Goal: Information Seeking & Learning: Check status

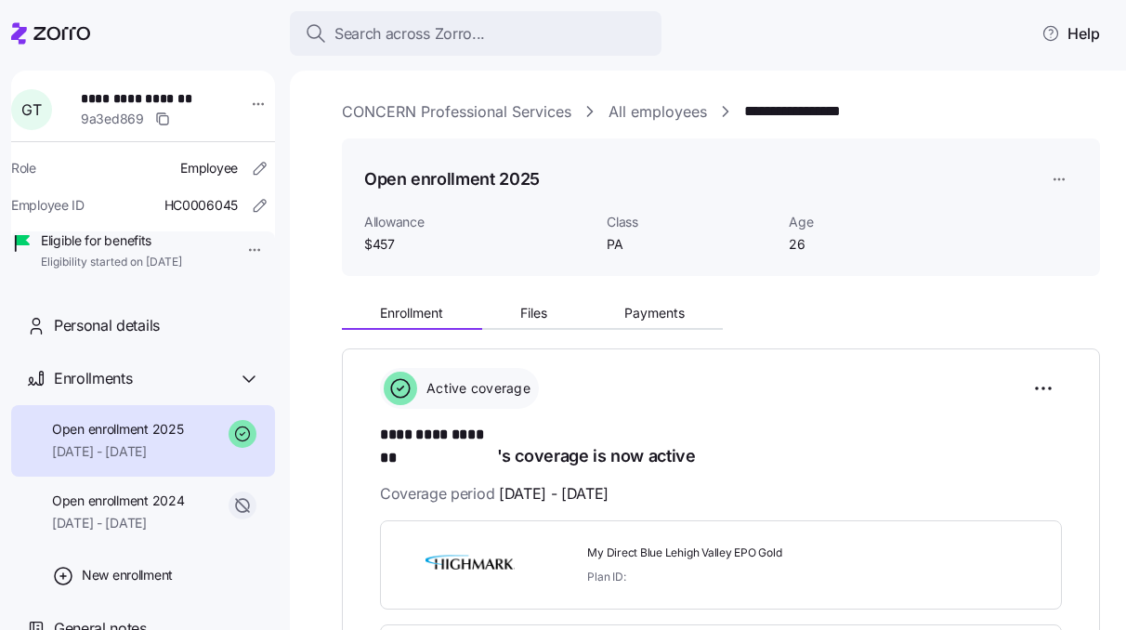
scroll to position [448, 0]
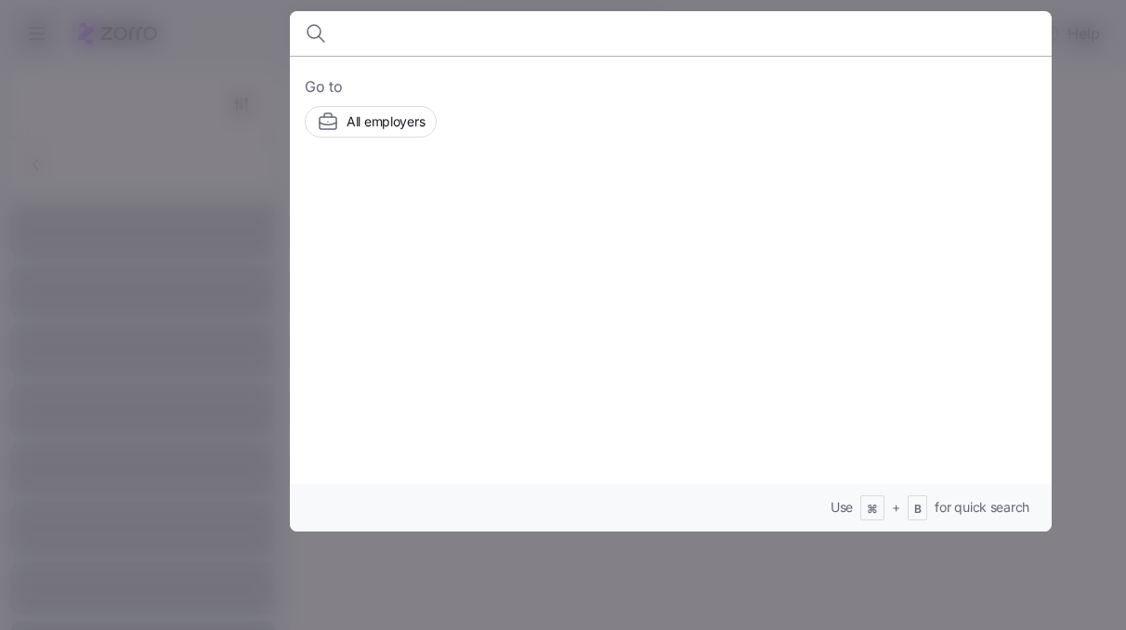
type input "s"
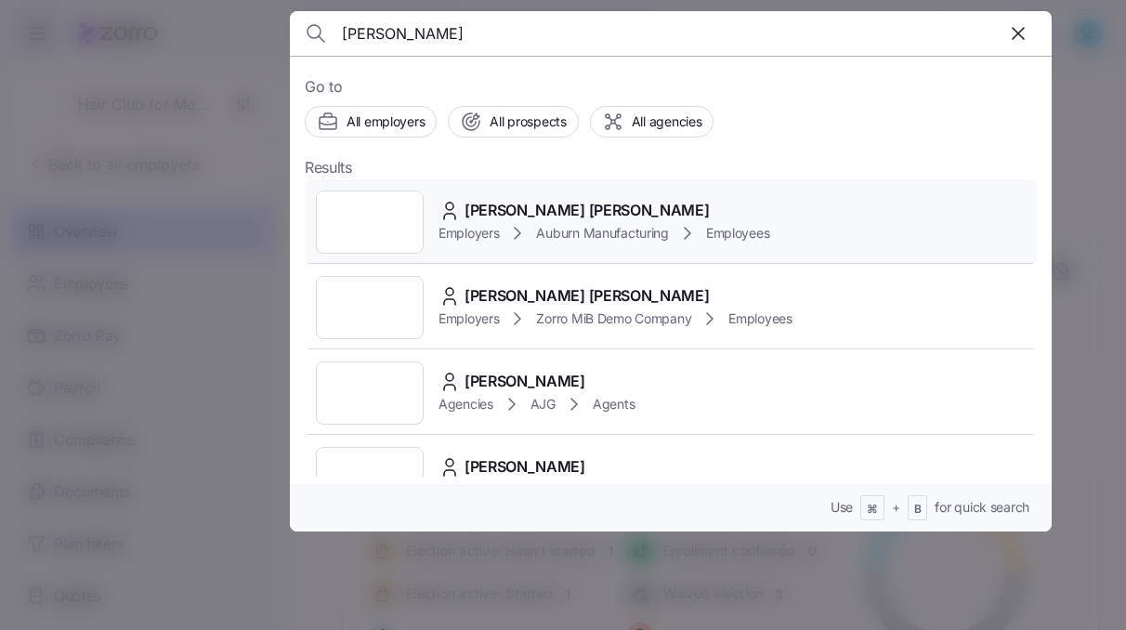
type input "[PERSON_NAME]"
click at [527, 203] on span "Connor Hanes" at bounding box center [587, 210] width 244 height 23
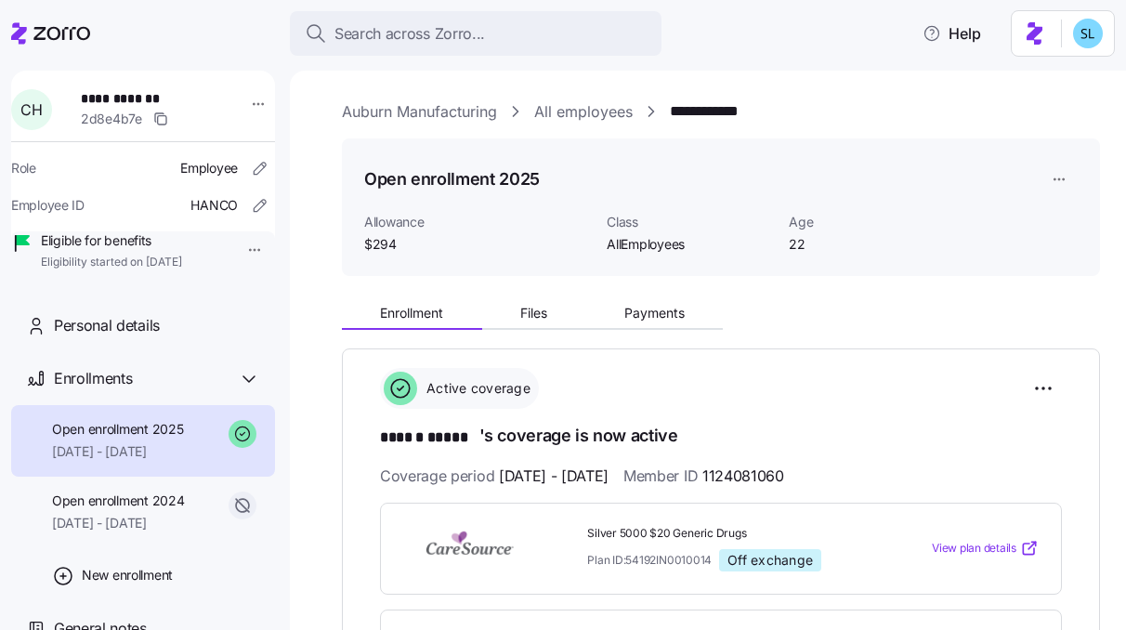
click at [784, 482] on span "1124081060" at bounding box center [743, 476] width 82 height 23
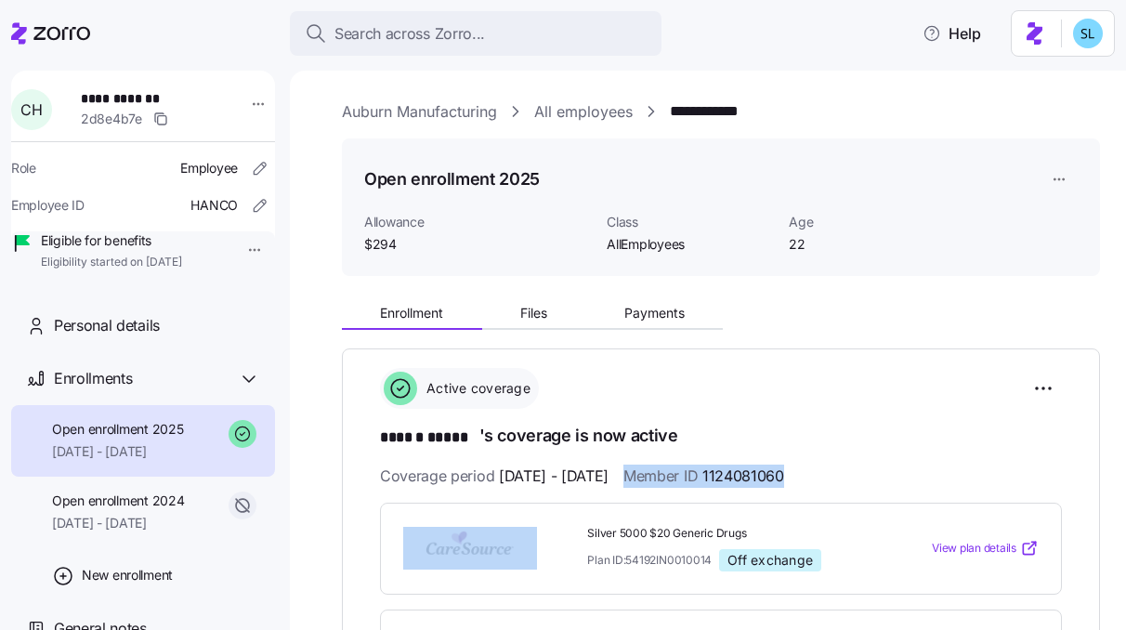
click at [784, 482] on span "1124081060" at bounding box center [743, 476] width 82 height 23
click at [784, 472] on span "1124081060" at bounding box center [743, 476] width 82 height 23
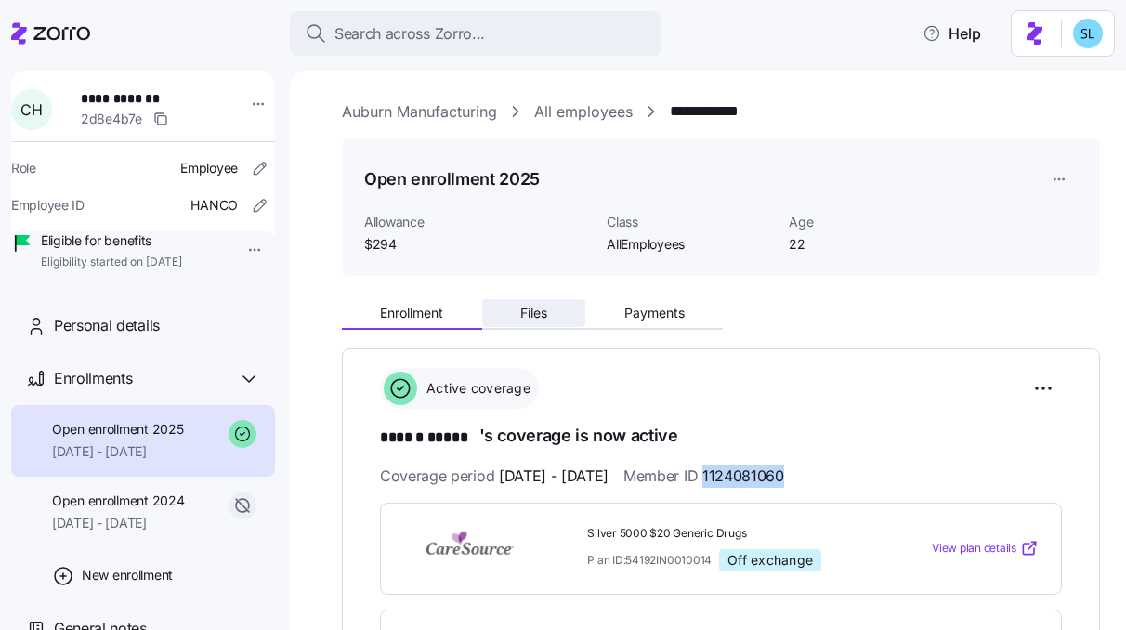
click at [529, 310] on span "Files" at bounding box center [533, 313] width 27 height 13
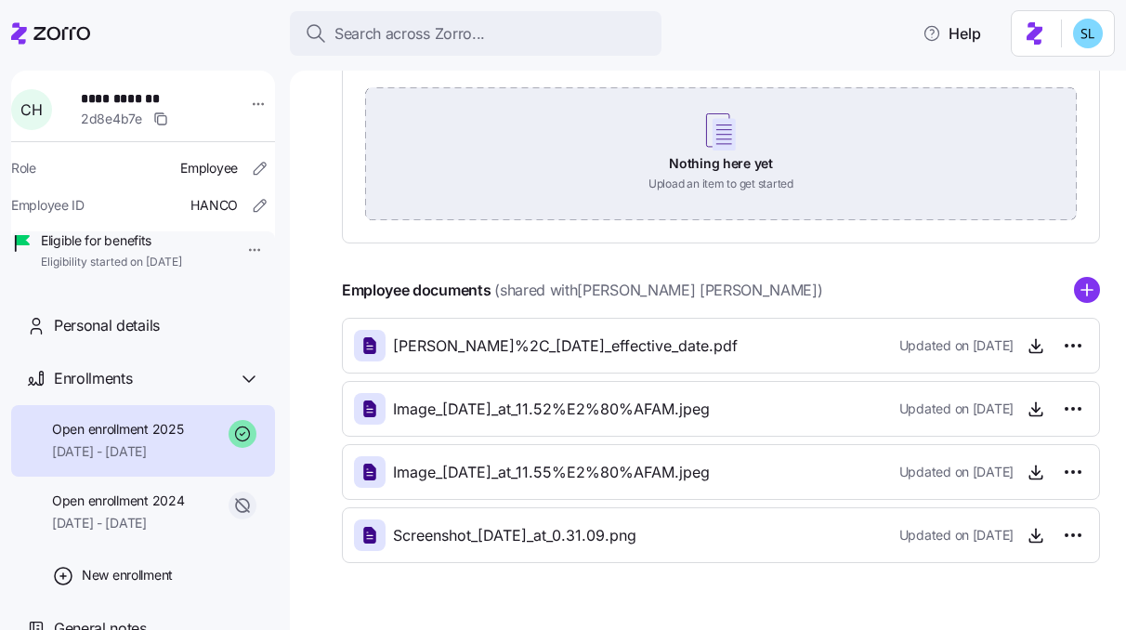
scroll to position [370, 0]
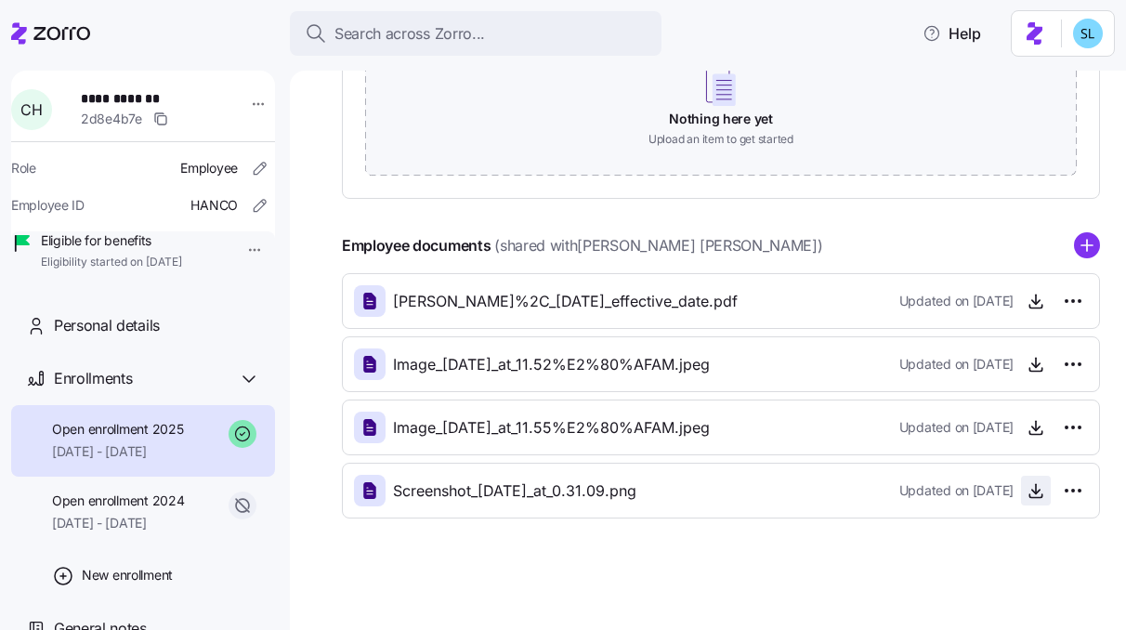
click at [1022, 500] on span "button" at bounding box center [1036, 491] width 28 height 28
click at [1027, 497] on icon "button" at bounding box center [1036, 490] width 19 height 19
click at [1027, 305] on icon "button" at bounding box center [1036, 301] width 19 height 19
click at [1030, 361] on icon "button" at bounding box center [1036, 364] width 19 height 19
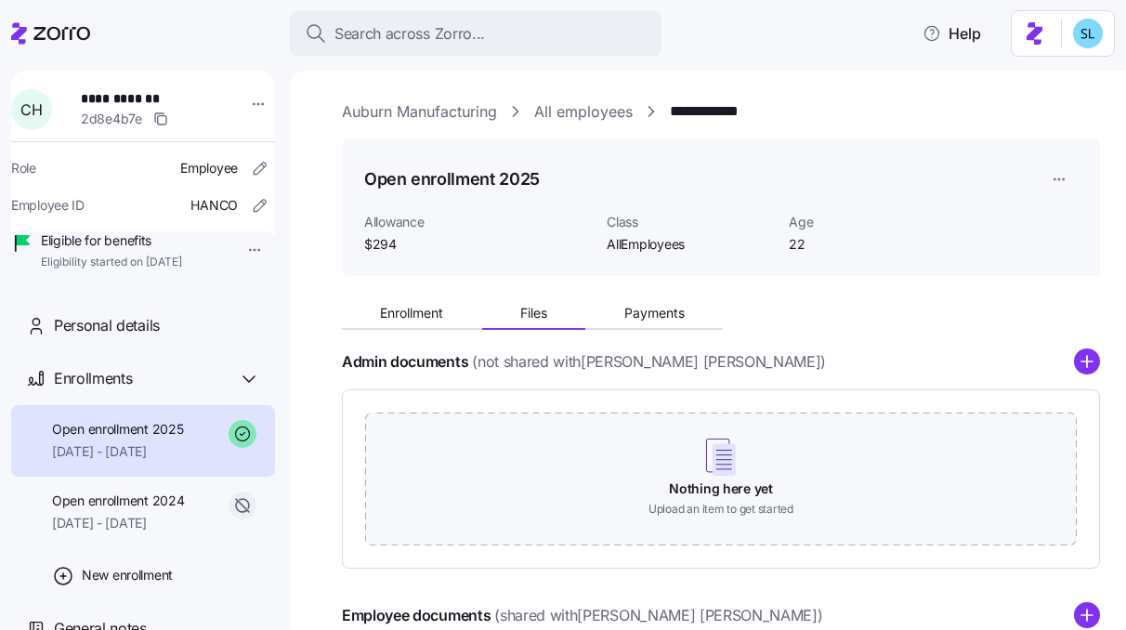
scroll to position [0, 0]
click at [421, 317] on span "Enrollment" at bounding box center [411, 313] width 63 height 13
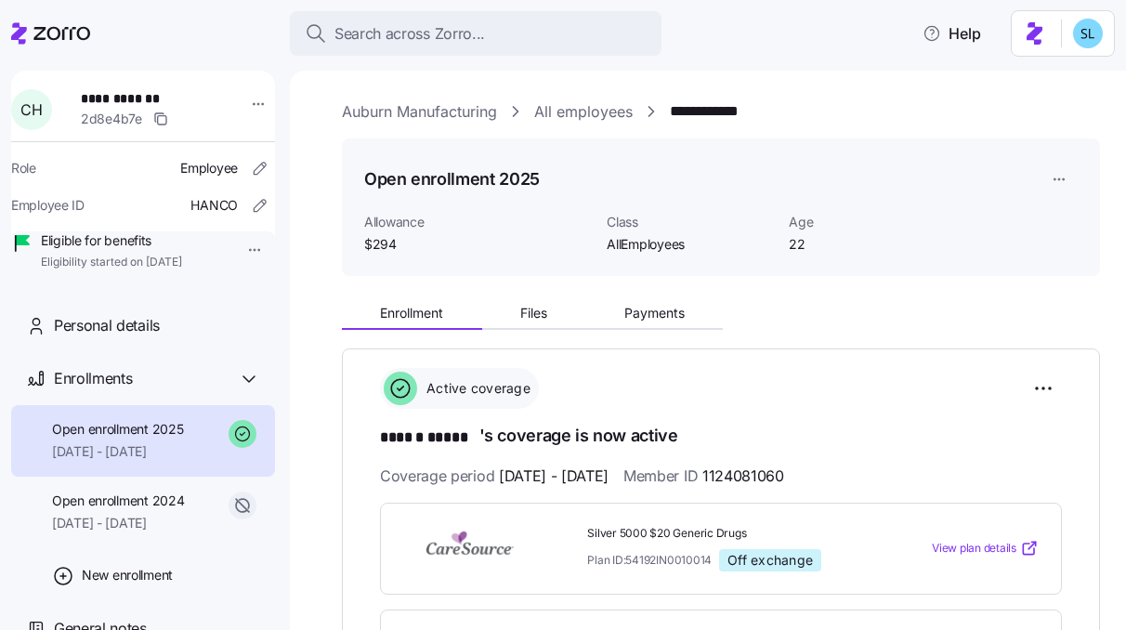
scroll to position [385, 0]
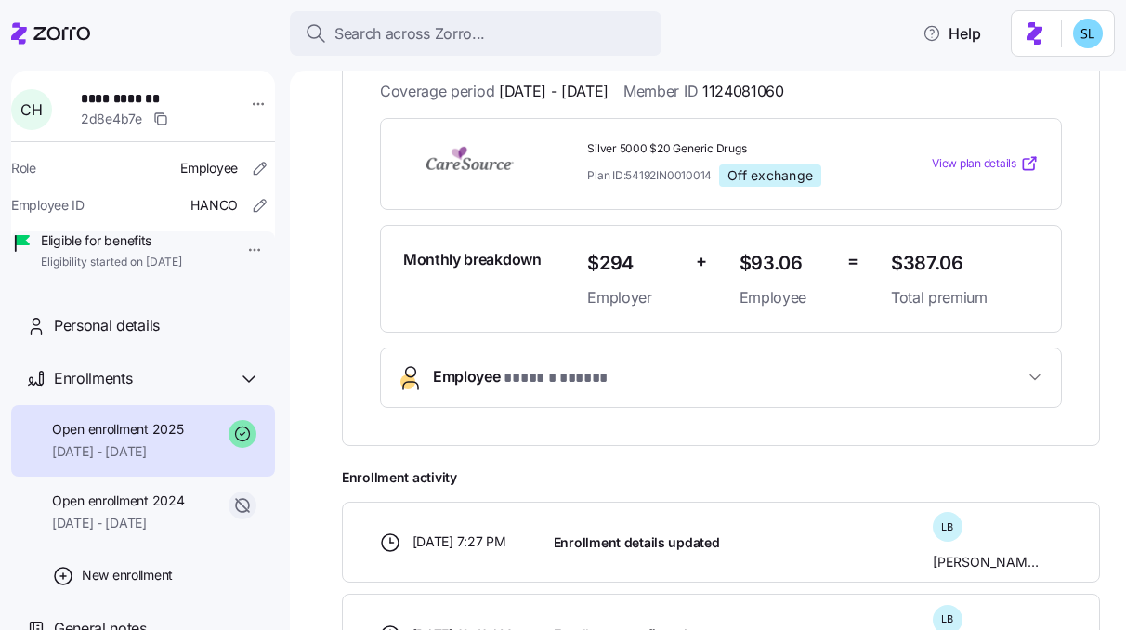
click at [567, 379] on span "* ****** ***** *" at bounding box center [558, 378] width 108 height 23
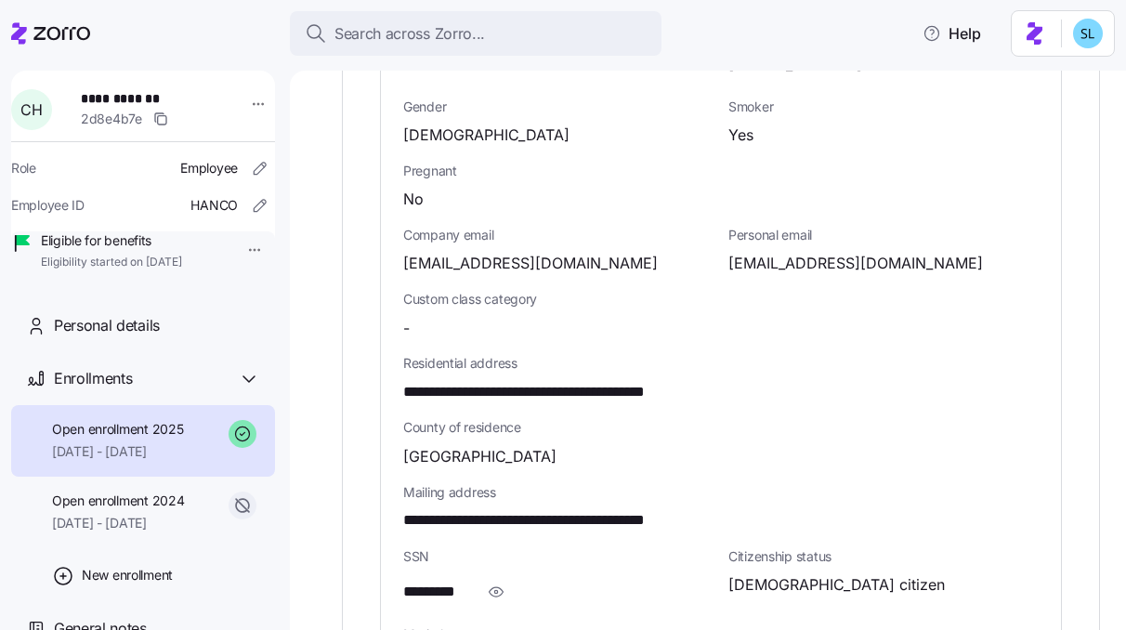
scroll to position [650, 0]
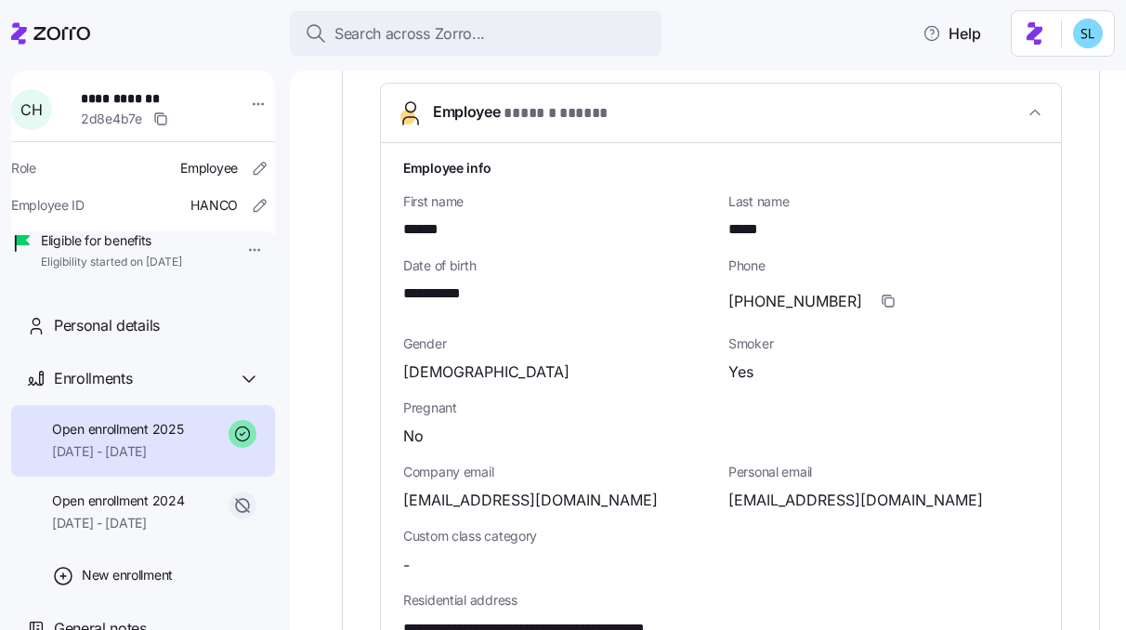
click at [468, 298] on span "**********" at bounding box center [443, 293] width 81 height 23
copy span "****"
click at [553, 504] on span "cdhanes13@gmail.com" at bounding box center [530, 500] width 255 height 23
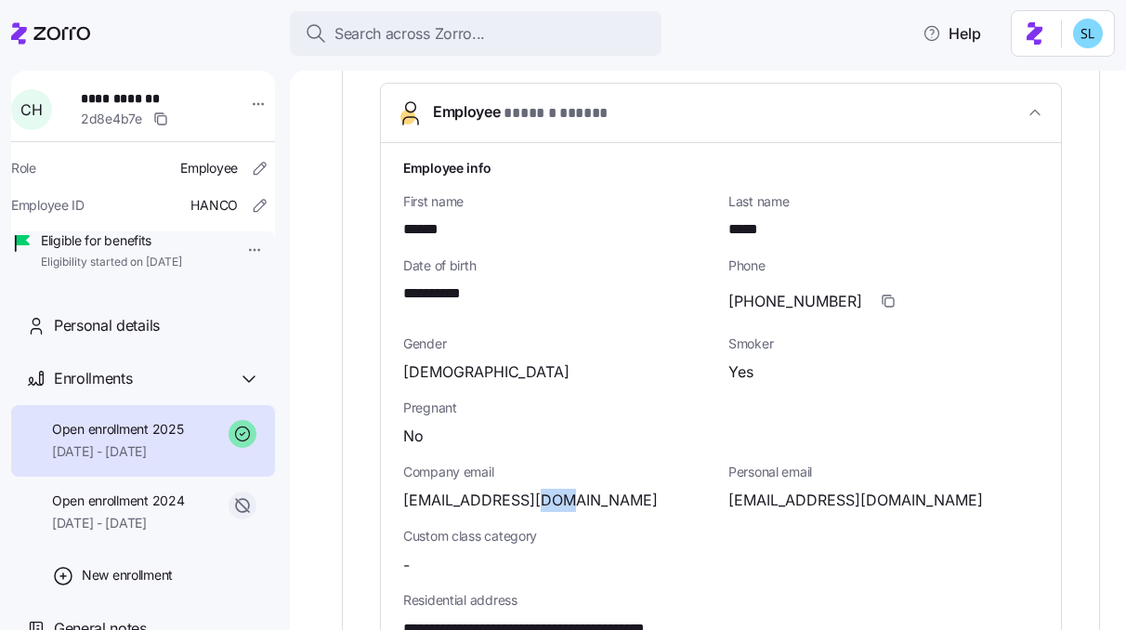
click at [553, 504] on span "cdhanes13@gmail.com" at bounding box center [530, 500] width 255 height 23
copy span "com"
click at [469, 282] on span "**********" at bounding box center [443, 293] width 81 height 23
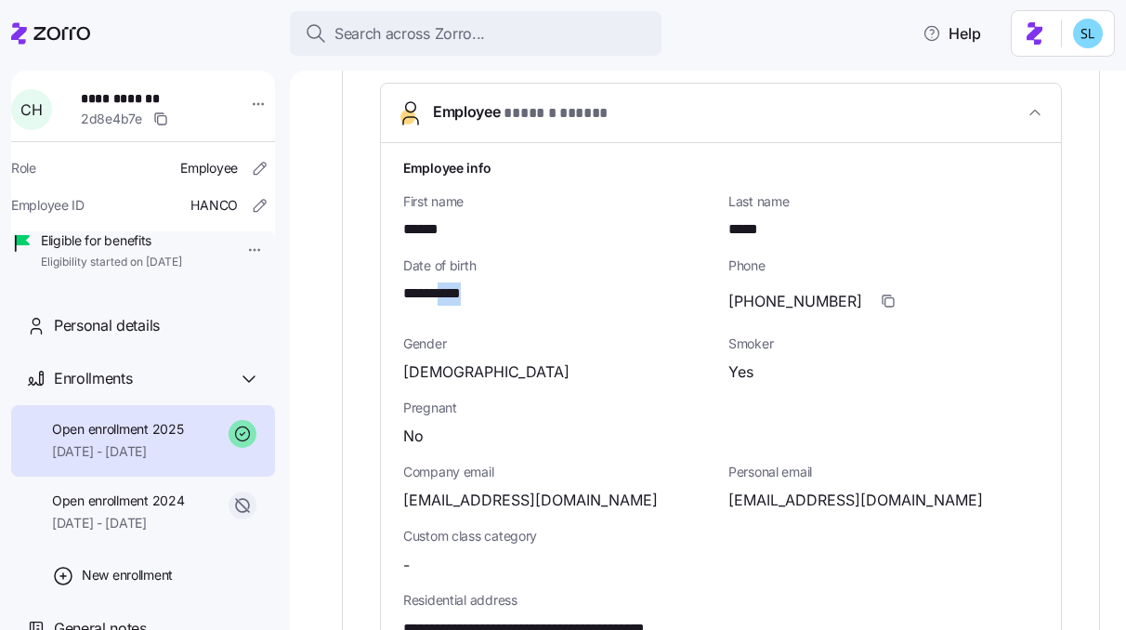
click at [467, 289] on span "**********" at bounding box center [443, 293] width 81 height 23
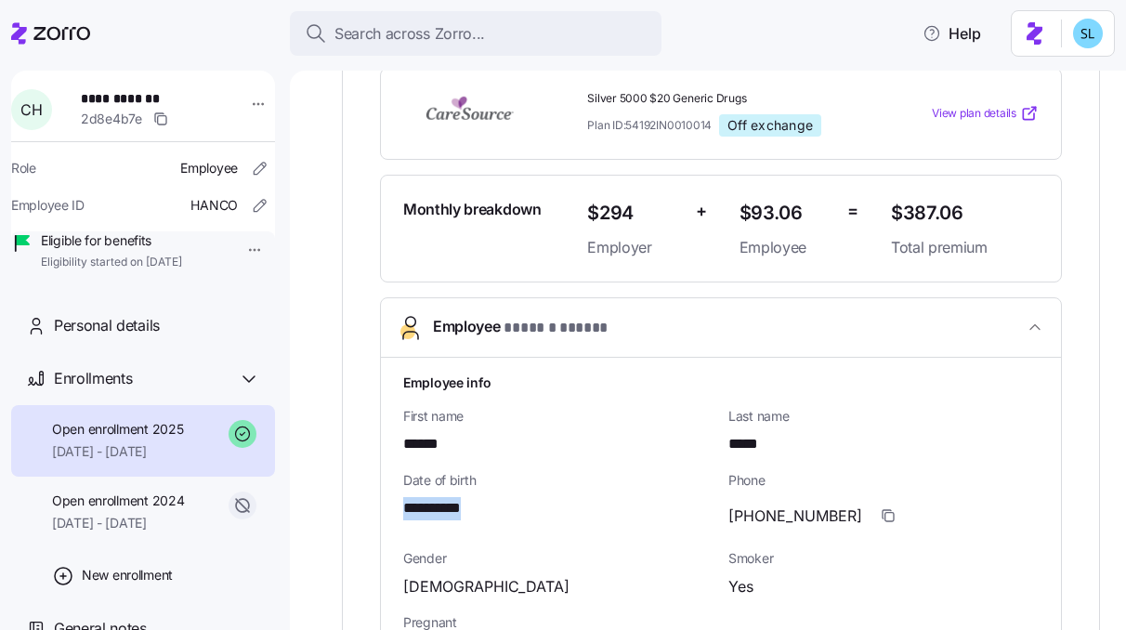
scroll to position [272, 0]
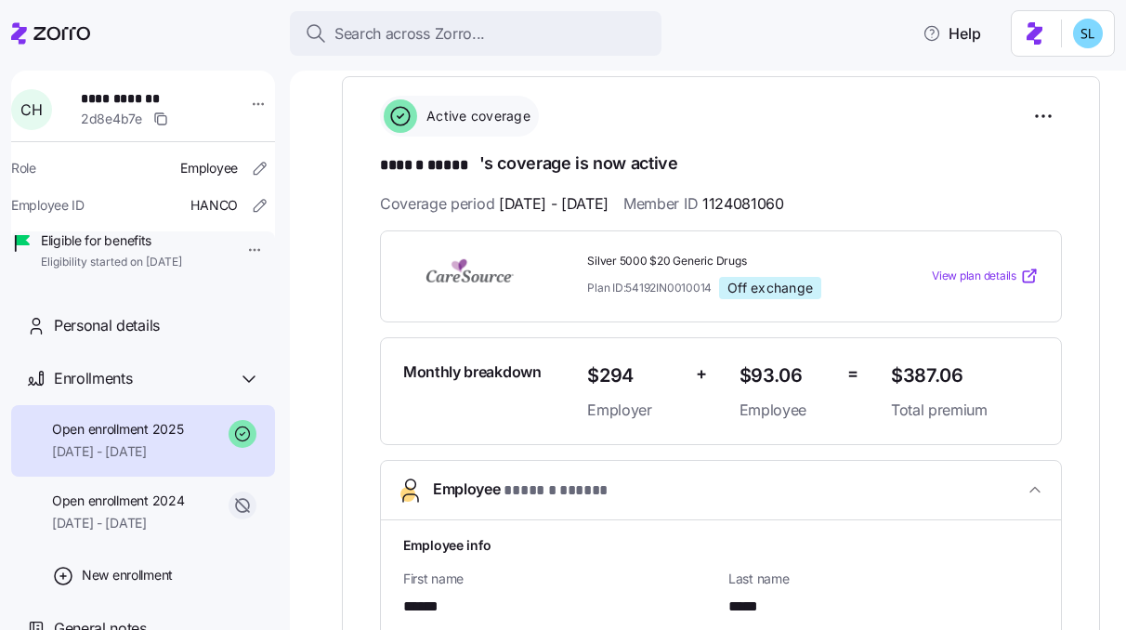
click at [784, 196] on span "1124081060" at bounding box center [743, 203] width 82 height 23
copy span "1124081060"
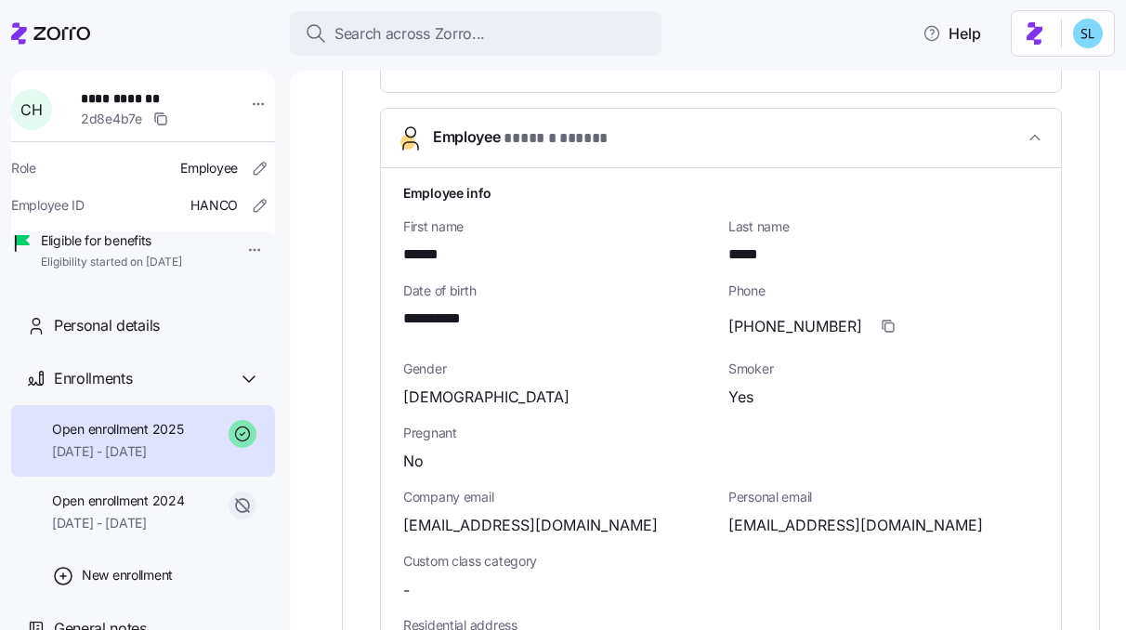
click at [767, 530] on span "cdhanes13@gmail.com" at bounding box center [855, 525] width 255 height 23
copy span "cdhanes13"
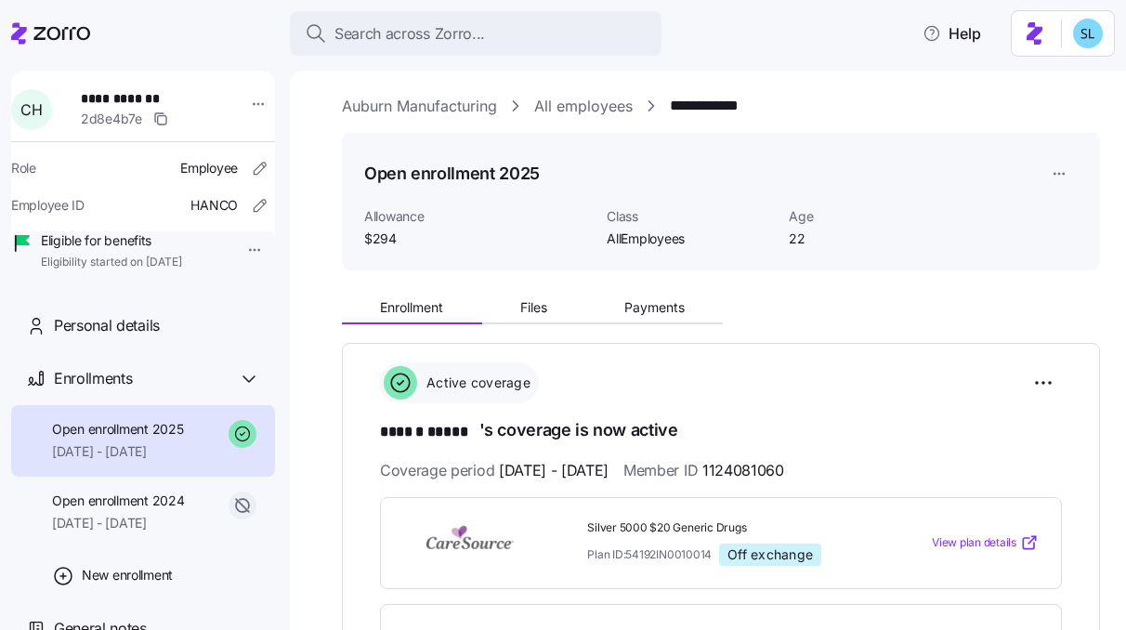
scroll to position [0, 0]
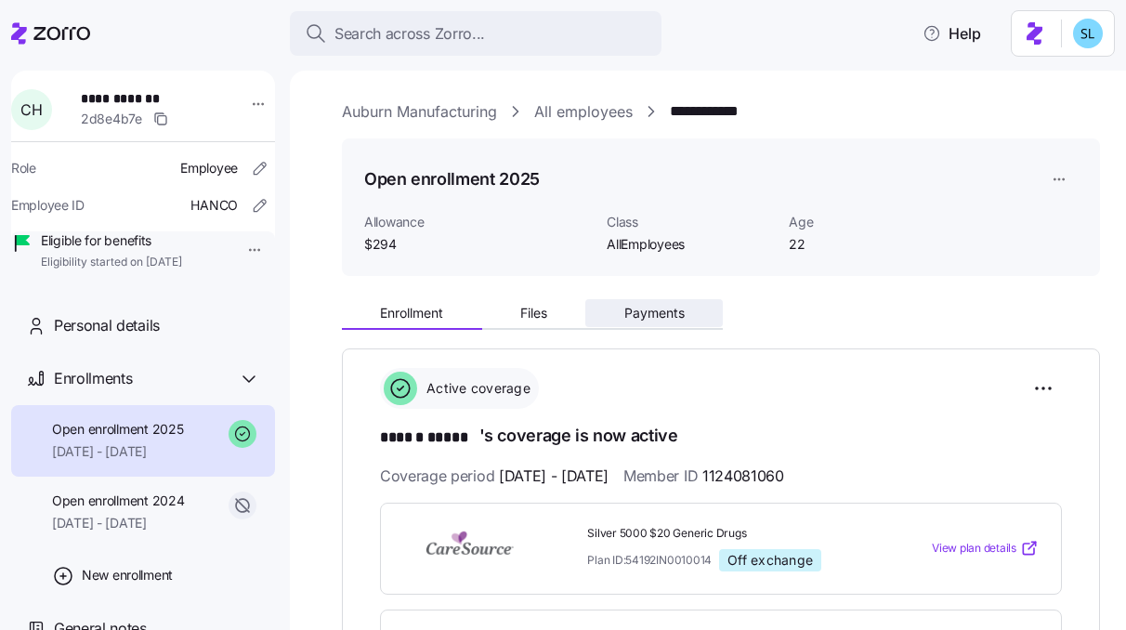
click at [689, 322] on button "Payments" at bounding box center [654, 313] width 138 height 28
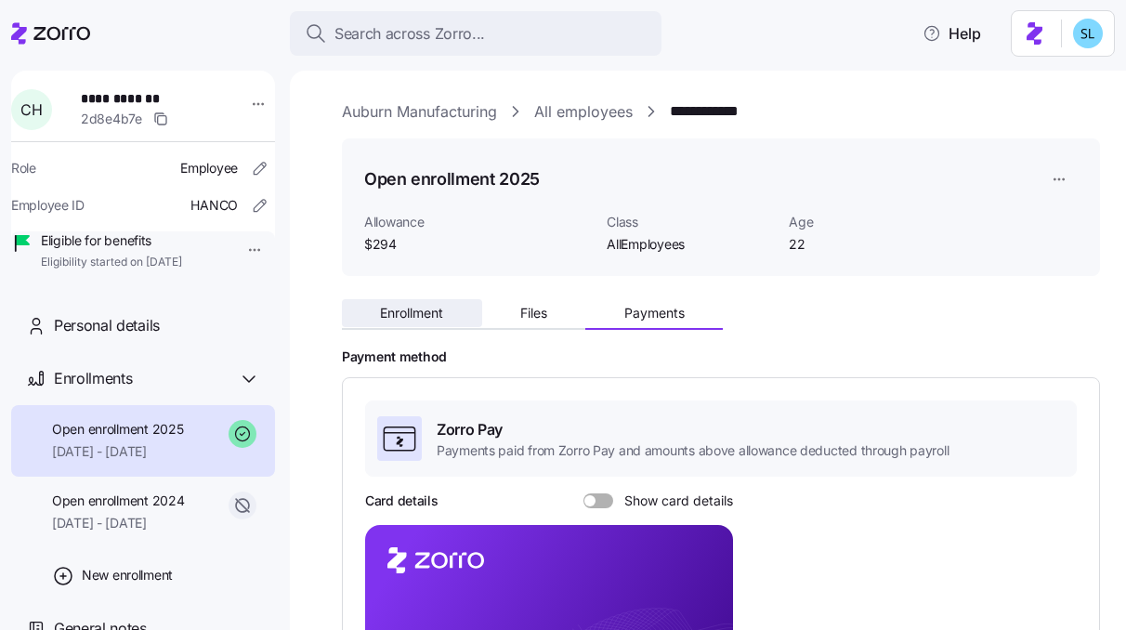
click at [460, 308] on button "Enrollment" at bounding box center [412, 313] width 140 height 28
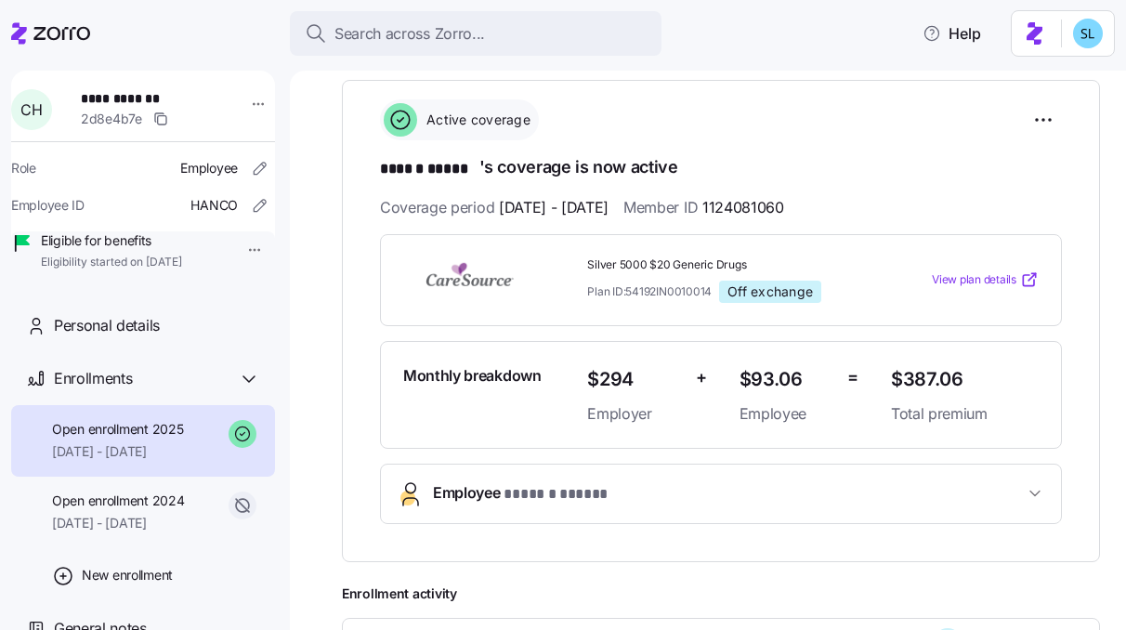
scroll to position [190, 0]
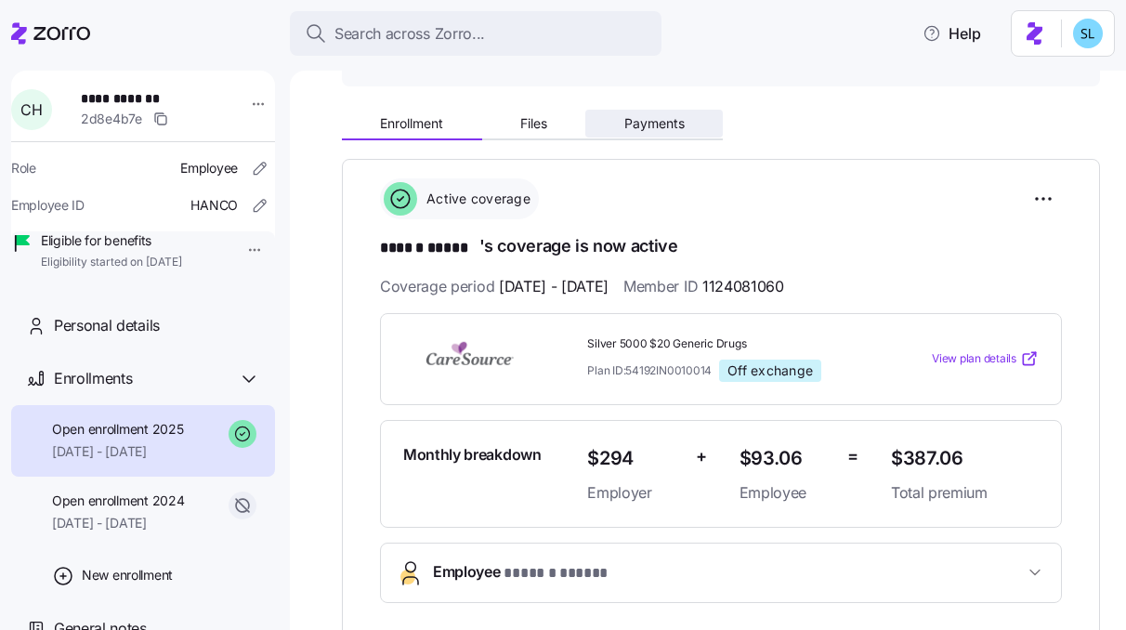
click at [642, 136] on button "Payments" at bounding box center [654, 124] width 138 height 28
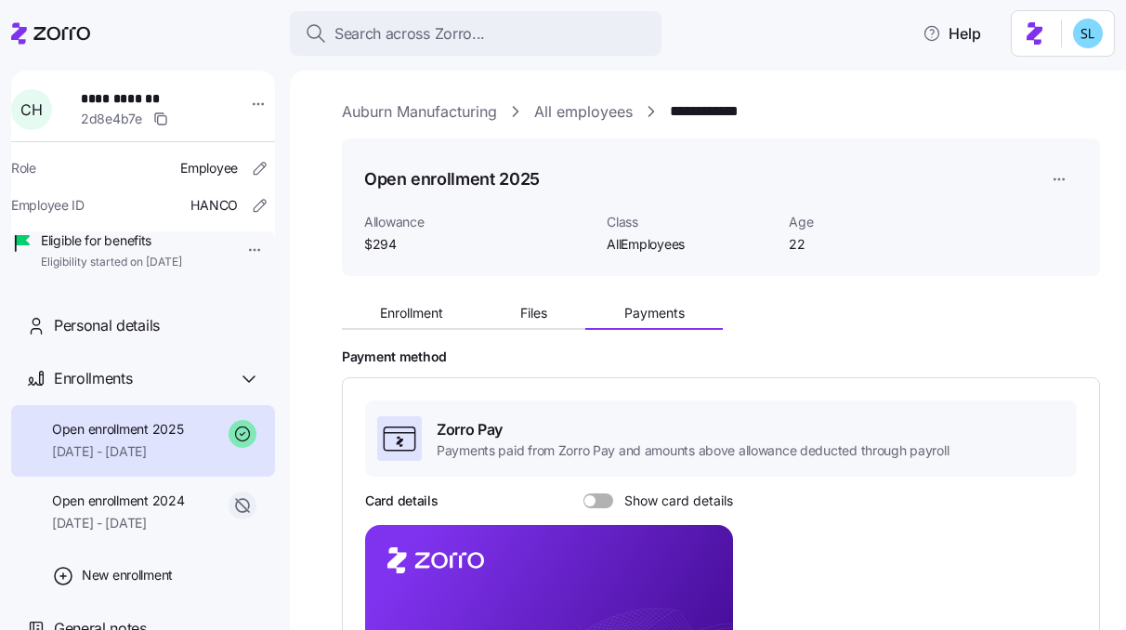
scroll to position [136, 0]
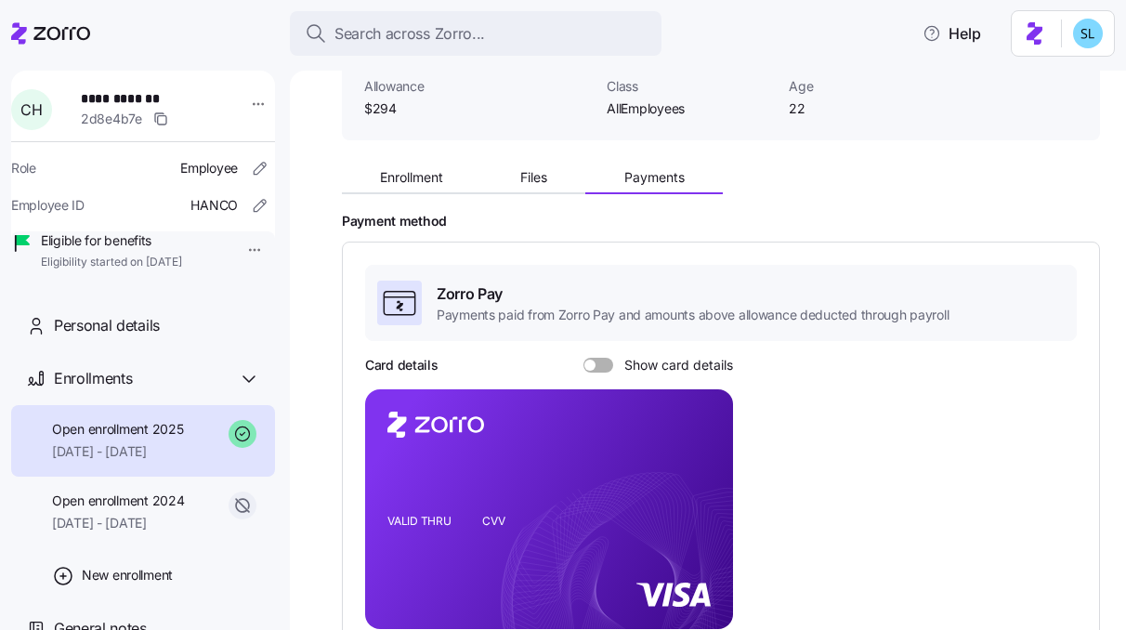
click at [600, 383] on div "Card details Show card details VALID THRU CVV Billing address: 810 Sharon Drive…" at bounding box center [721, 509] width 712 height 307
click at [591, 345] on div "Zorro Pay Payments paid from Zorro Pay and amounts above allowance deducted thr…" at bounding box center [721, 512] width 712 height 495
click at [592, 361] on span at bounding box center [589, 365] width 11 height 11
click at [584, 358] on input "Show card details" at bounding box center [584, 358] width 0 height 0
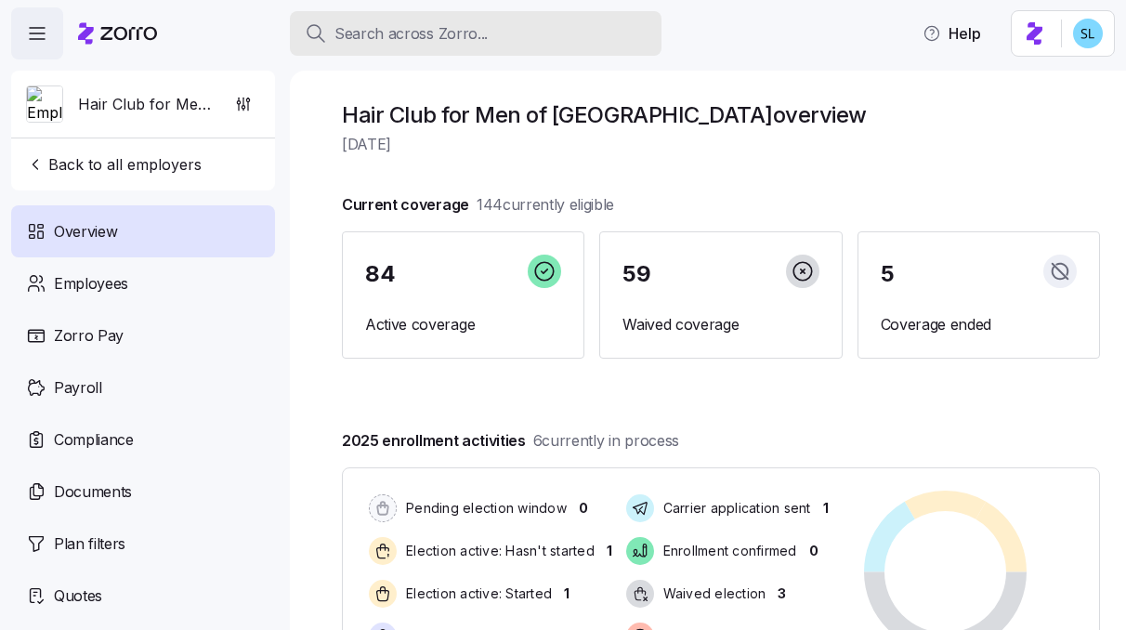
click at [595, 17] on button "Search across Zorro..." at bounding box center [476, 33] width 372 height 45
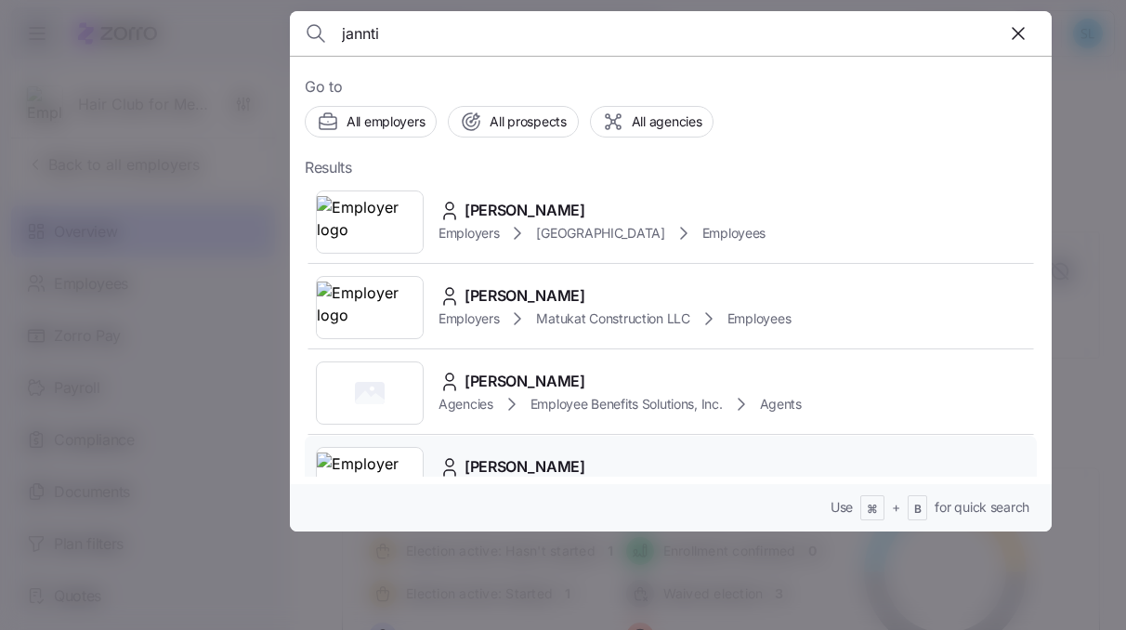
type input "jannti"
click at [547, 460] on span "Crystal Jantti" at bounding box center [525, 466] width 121 height 23
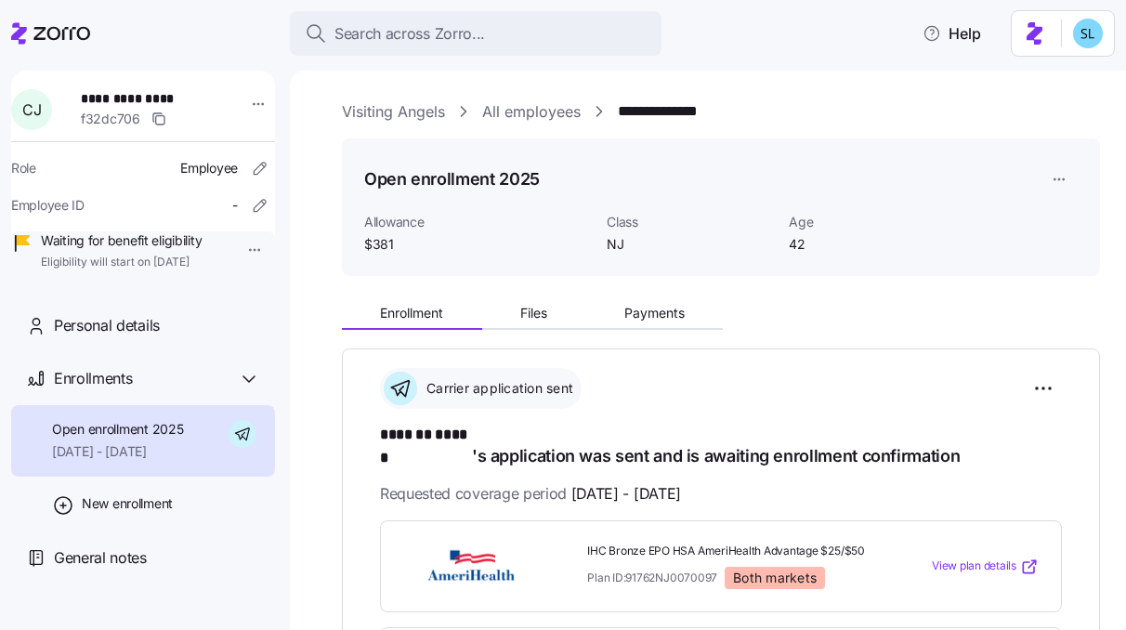
click at [661, 327] on div "Enrollment Files Payments" at bounding box center [532, 316] width 381 height 28
click at [661, 322] on button "Payments" at bounding box center [654, 313] width 138 height 28
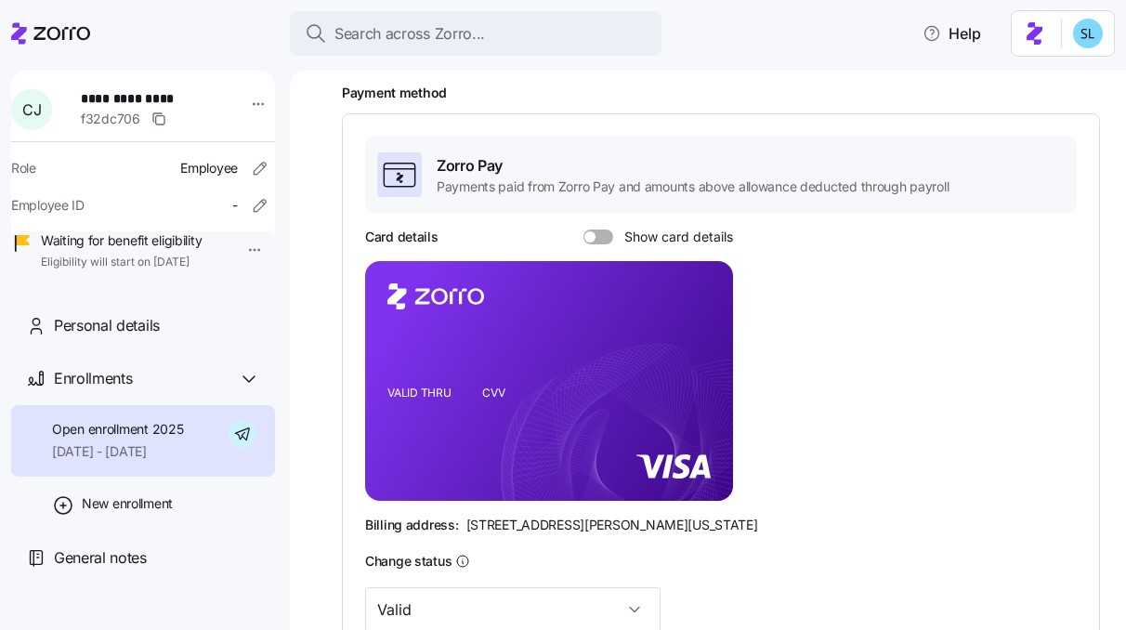
scroll to position [560, 0]
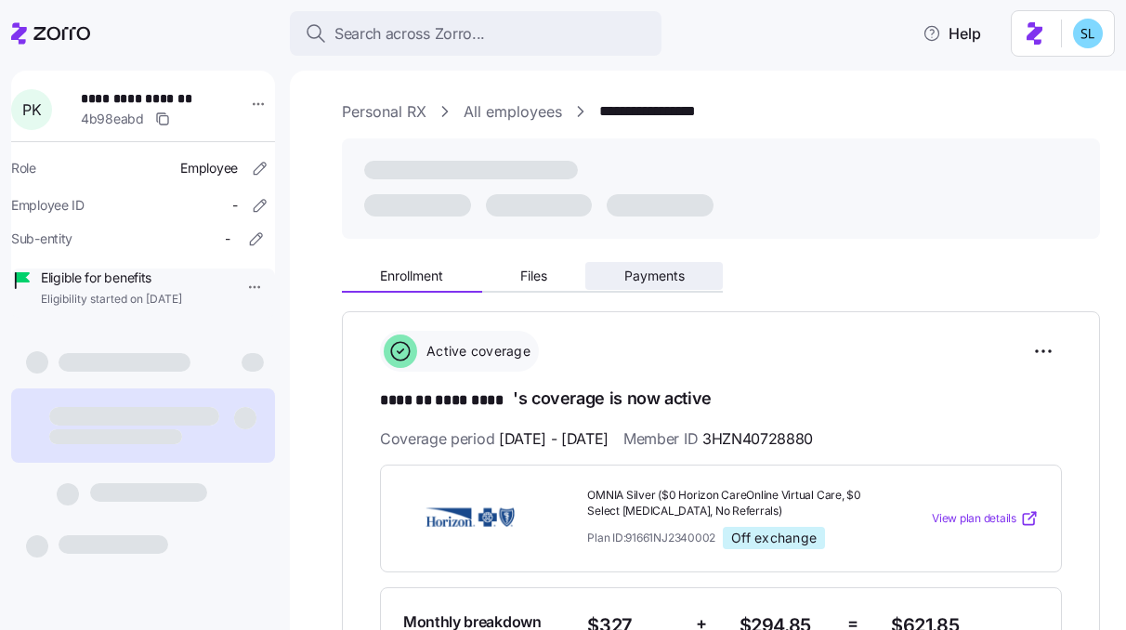
click at [683, 282] on span "Payments" at bounding box center [654, 275] width 60 height 13
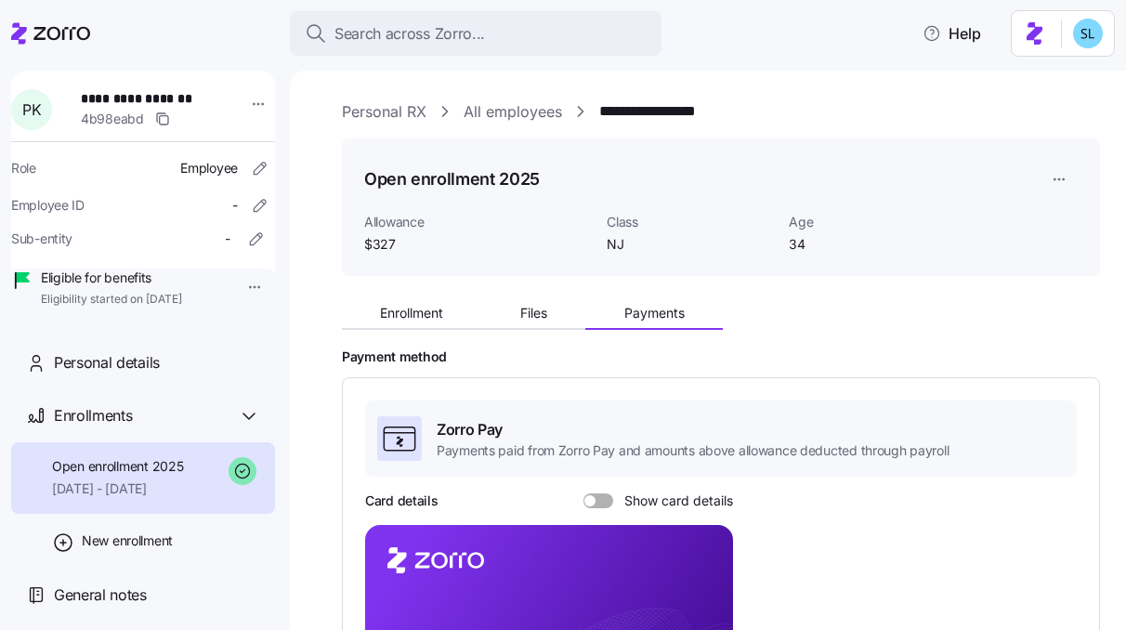
scroll to position [384, 0]
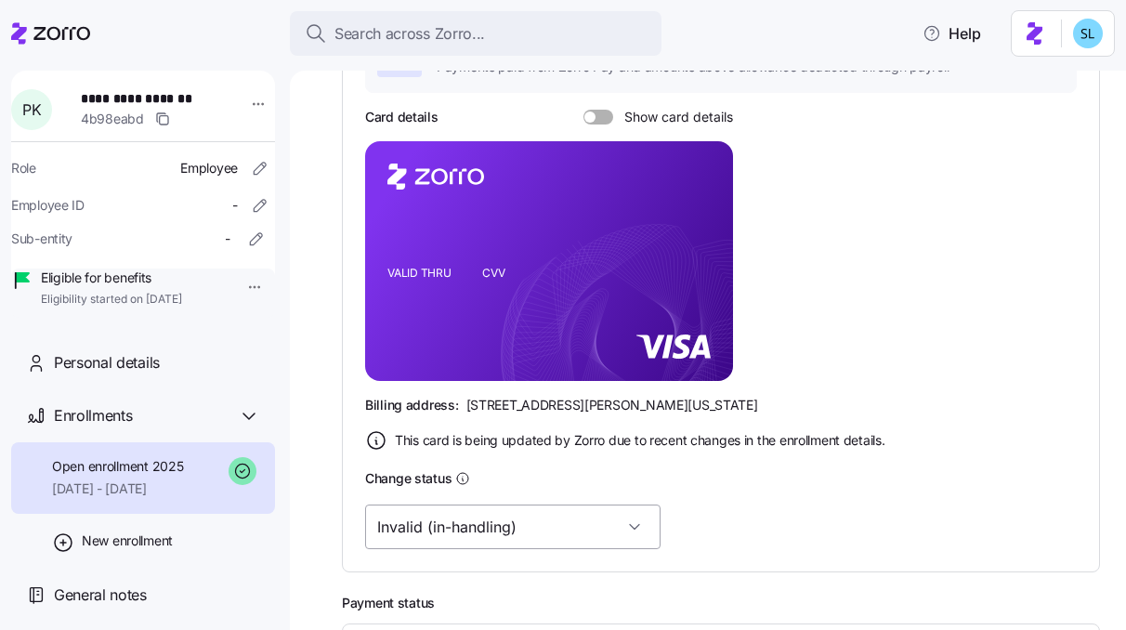
click at [519, 545] on input "Invalid (in-handling)" at bounding box center [512, 527] width 295 height 45
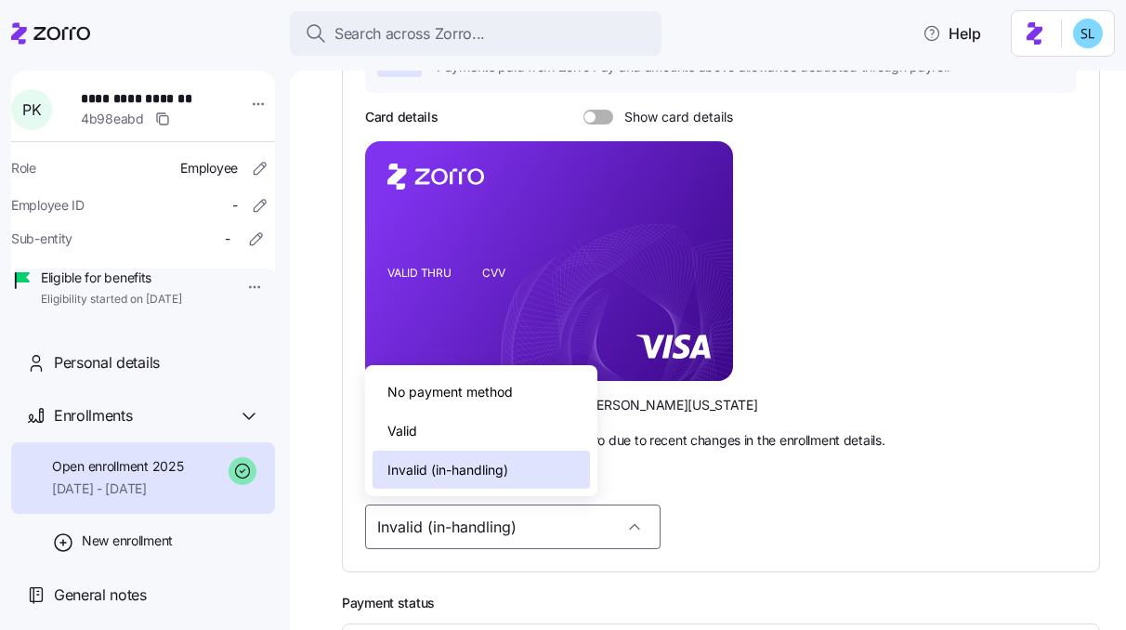
click at [498, 440] on div "Valid" at bounding box center [481, 431] width 217 height 39
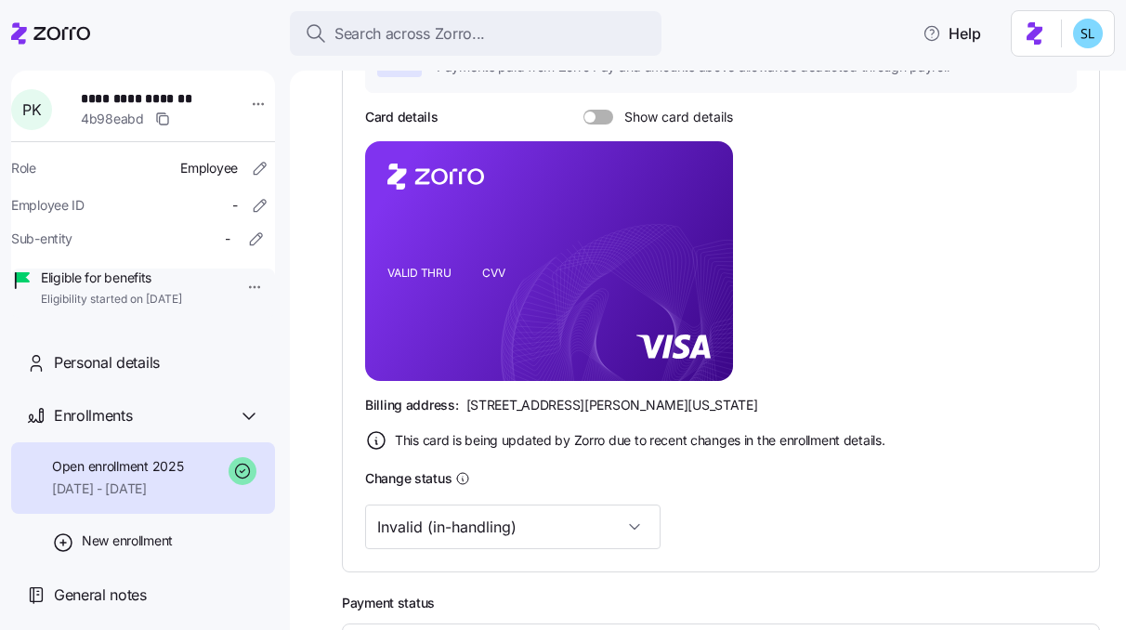
type input "Valid"
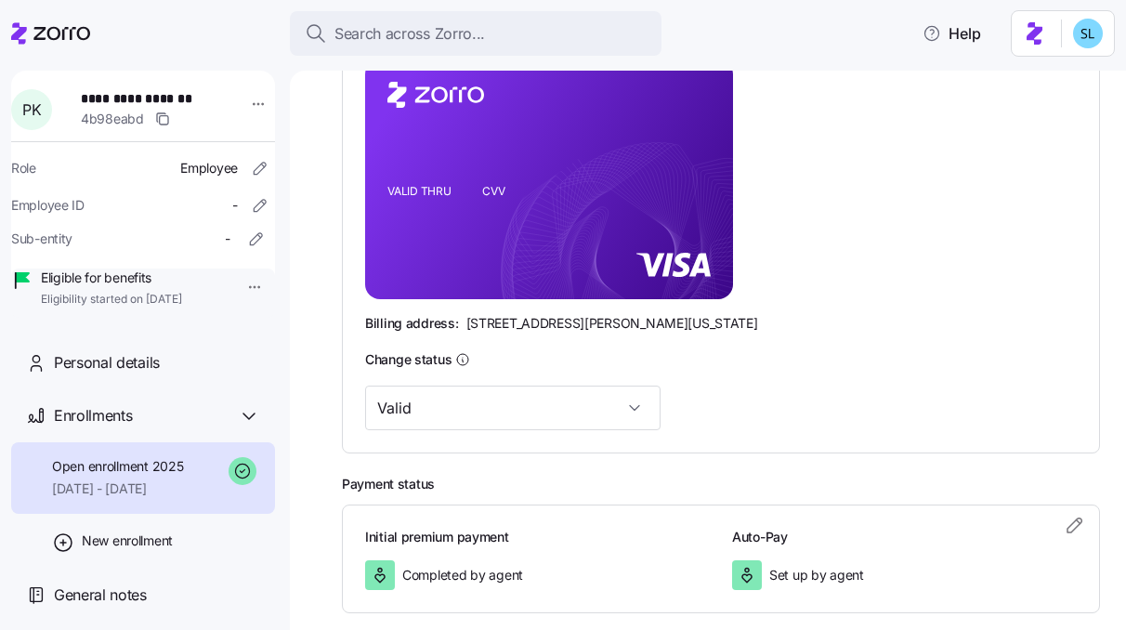
scroll to position [516, 0]
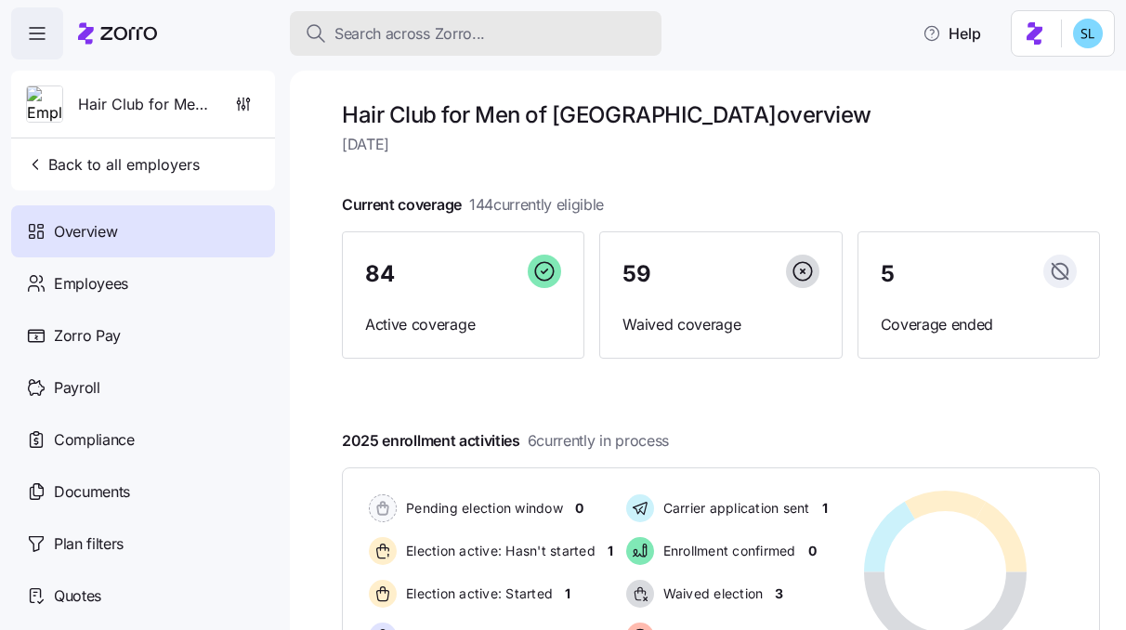
click at [426, 20] on button "Search across Zorro..." at bounding box center [476, 33] width 372 height 45
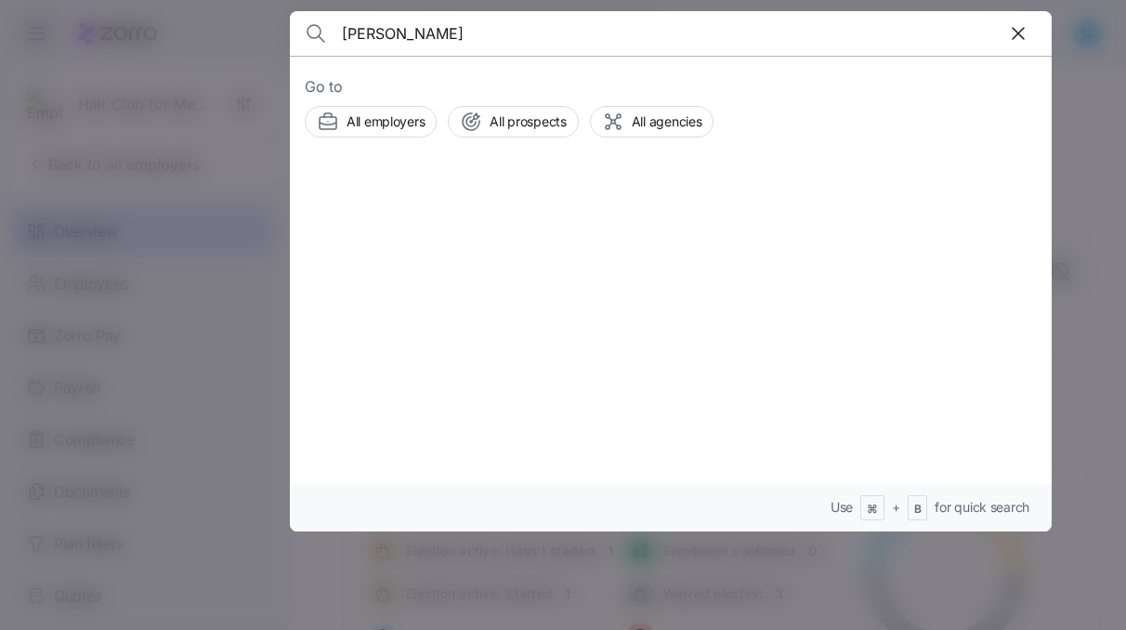
type input "[PERSON_NAME]"
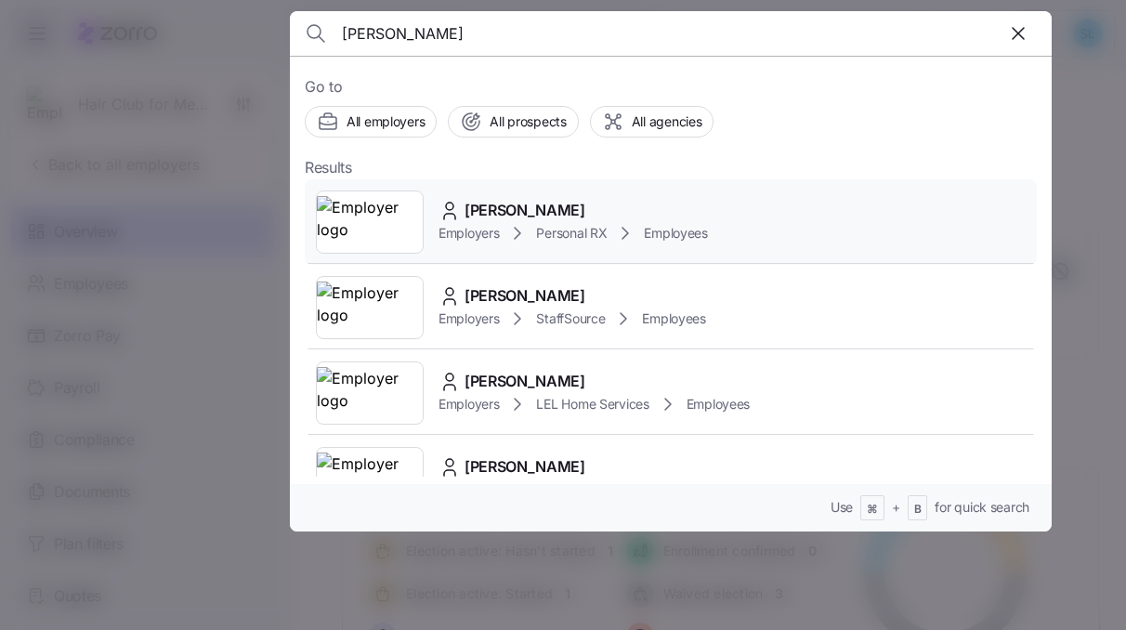
click at [597, 213] on div "[PERSON_NAME]" at bounding box center [573, 210] width 269 height 23
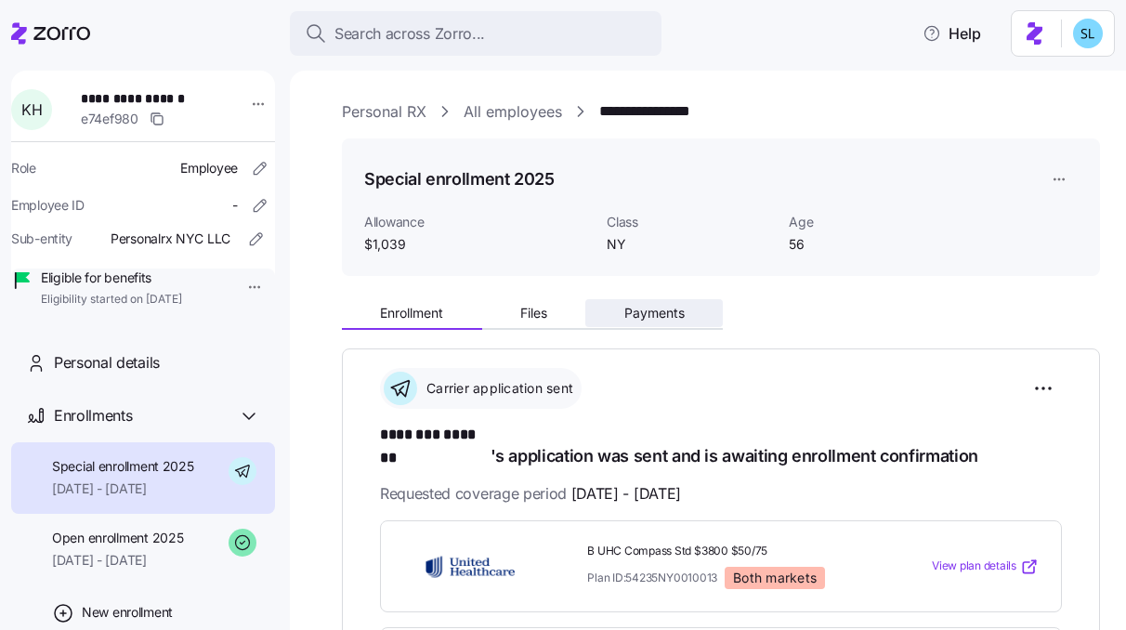
click at [669, 315] on span "Payments" at bounding box center [654, 313] width 60 height 13
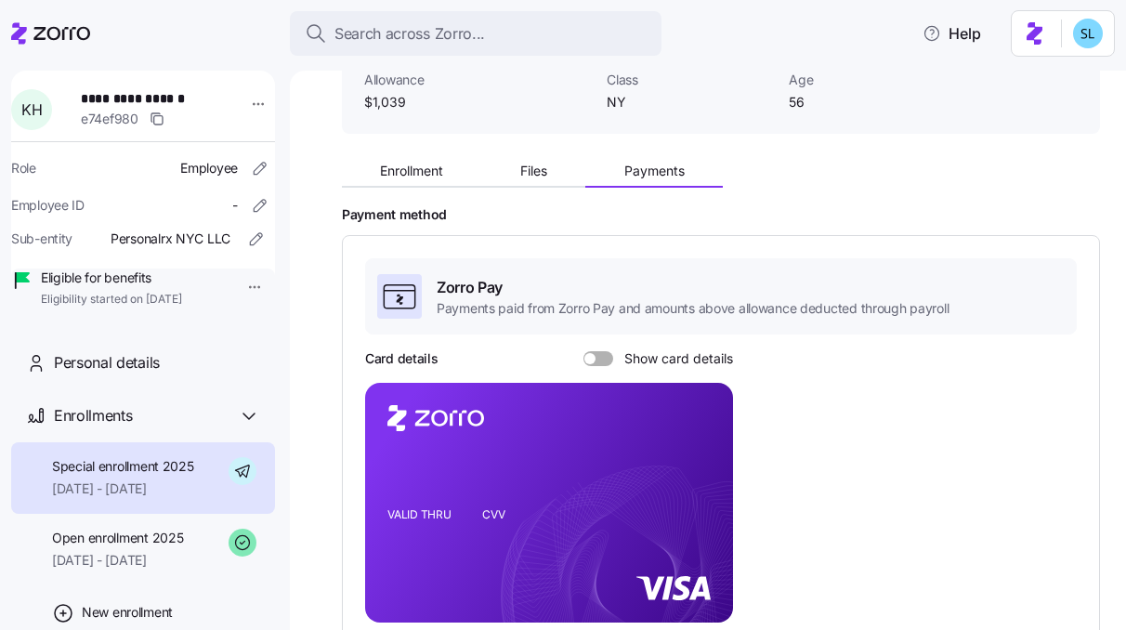
scroll to position [147, 0]
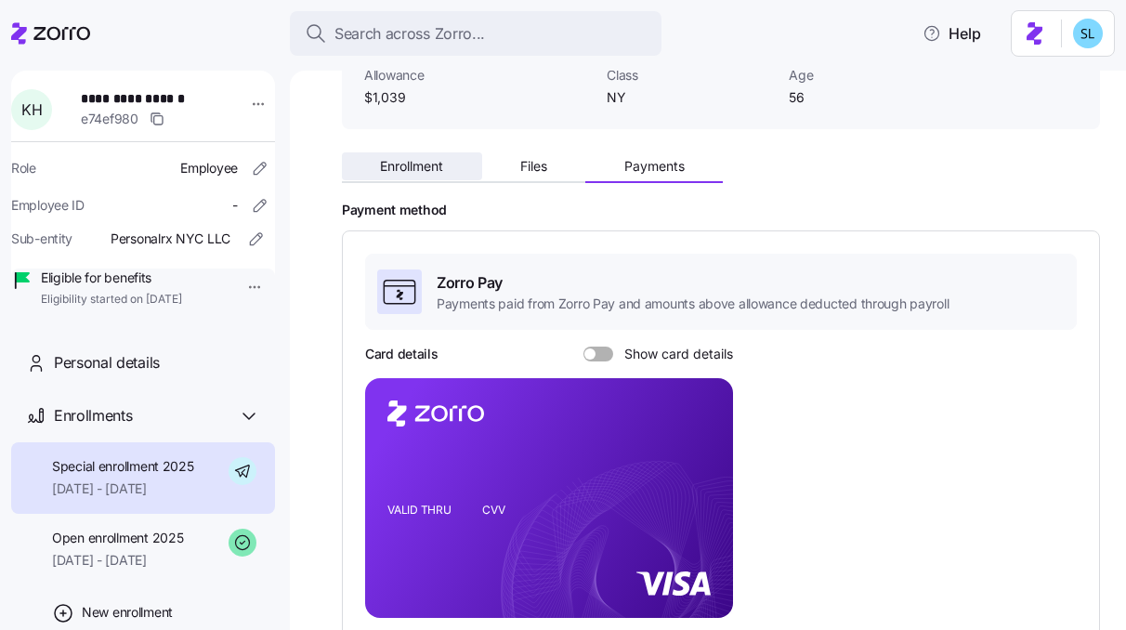
click at [441, 176] on button "Enrollment" at bounding box center [412, 166] width 140 height 28
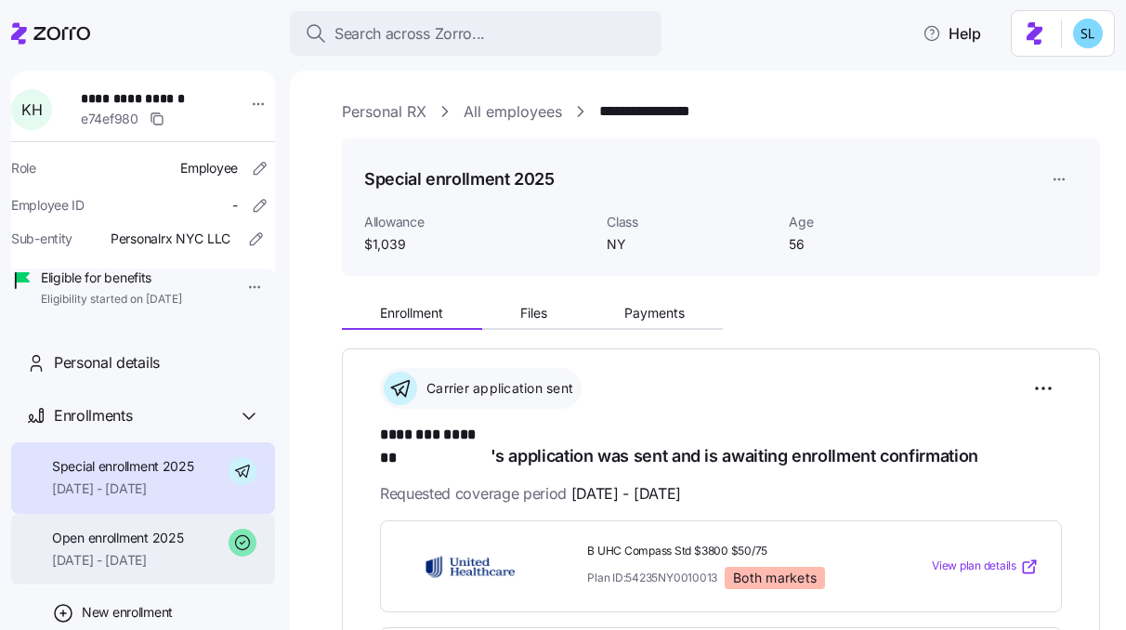
click at [172, 547] on span "Open enrollment 2025" at bounding box center [117, 538] width 131 height 19
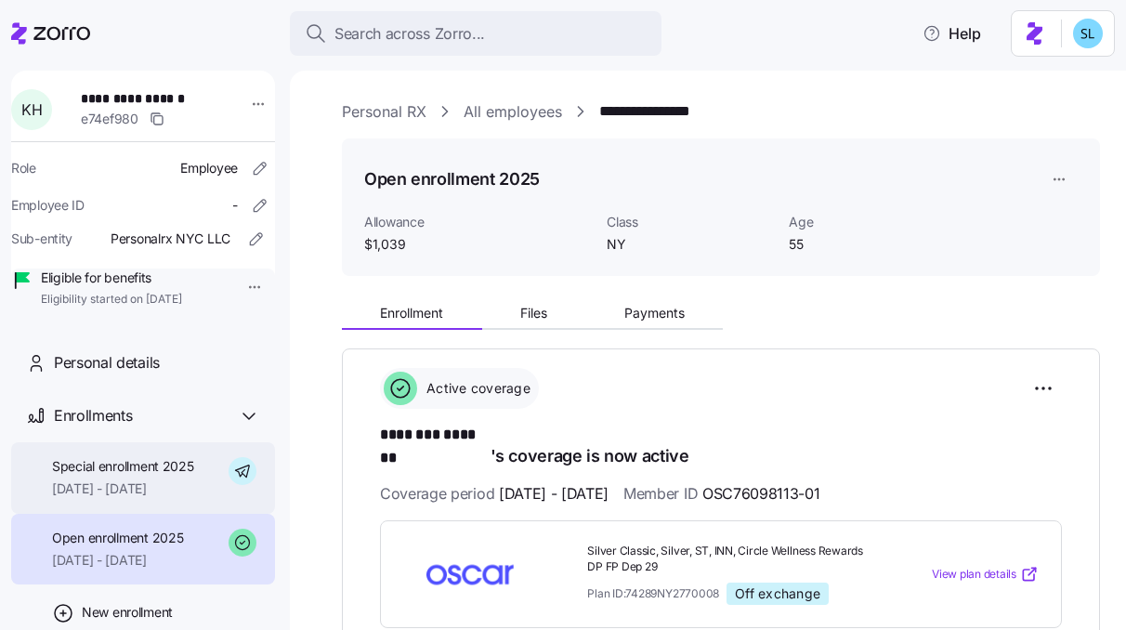
click at [192, 514] on div "Special enrollment 2025 [DATE] - [DATE]" at bounding box center [143, 478] width 264 height 72
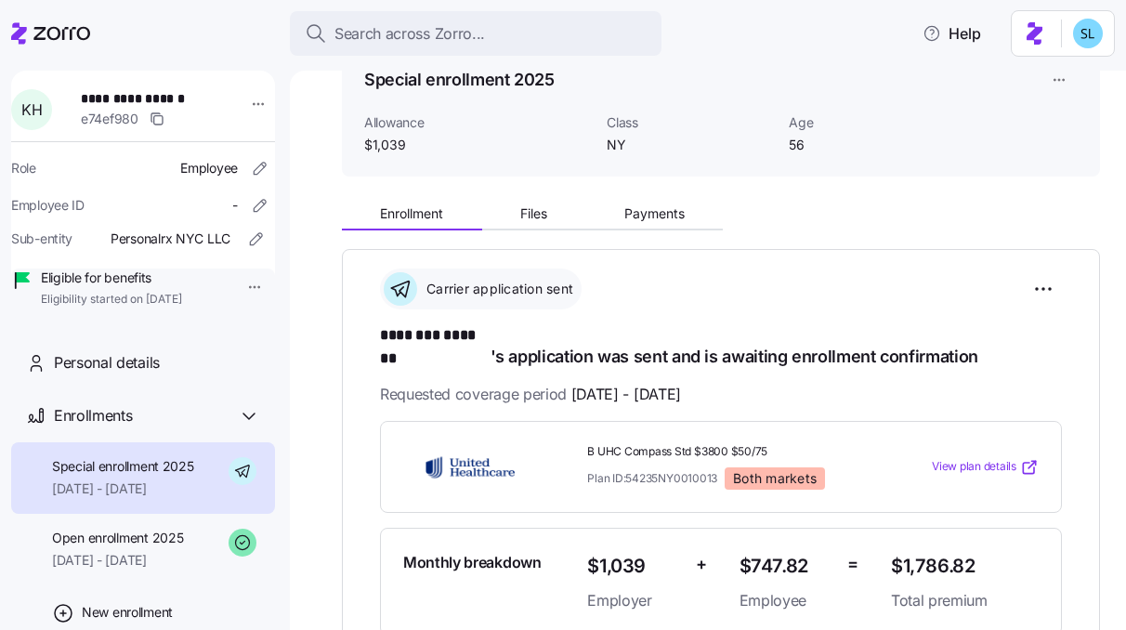
scroll to position [99, 0]
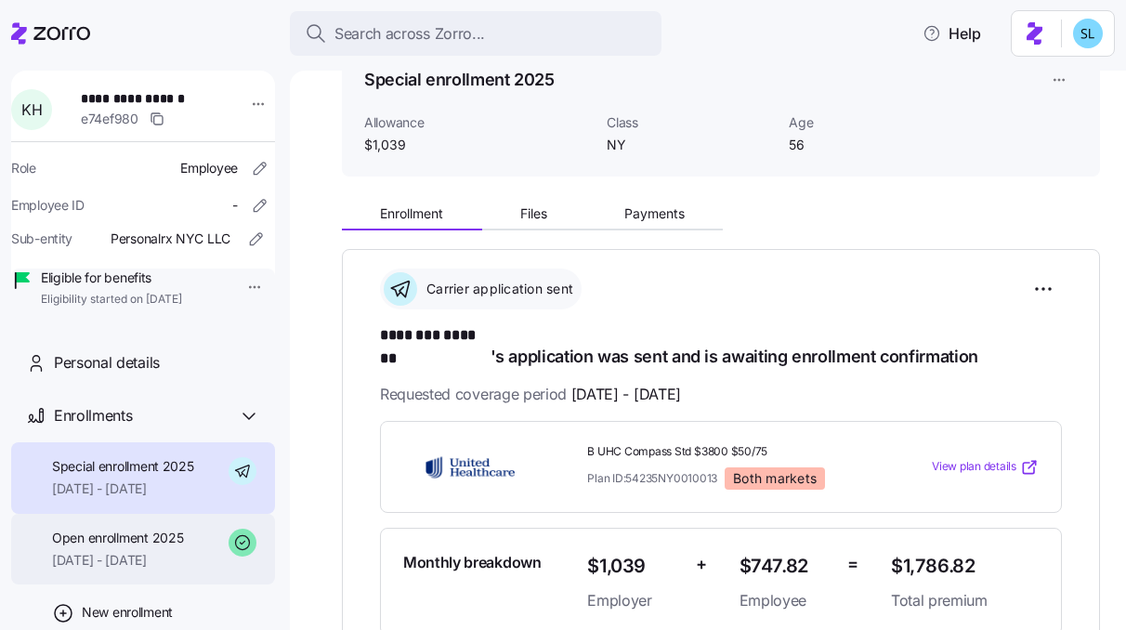
click at [148, 547] on span "Open enrollment 2025" at bounding box center [117, 538] width 131 height 19
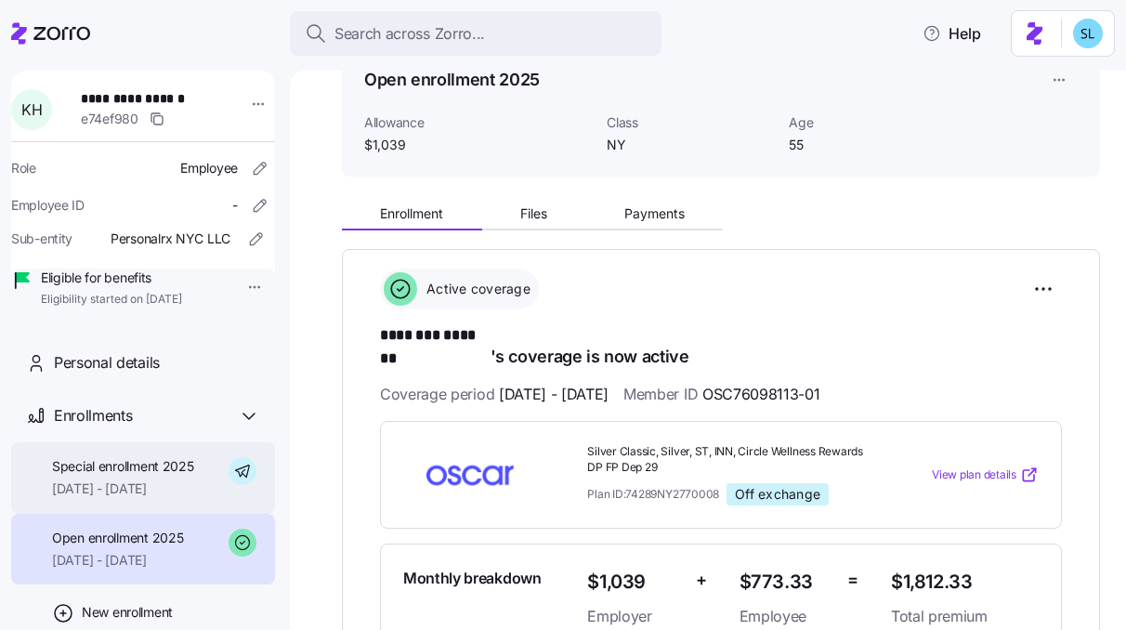
click at [161, 498] on span "[DATE] - [DATE]" at bounding box center [123, 488] width 142 height 19
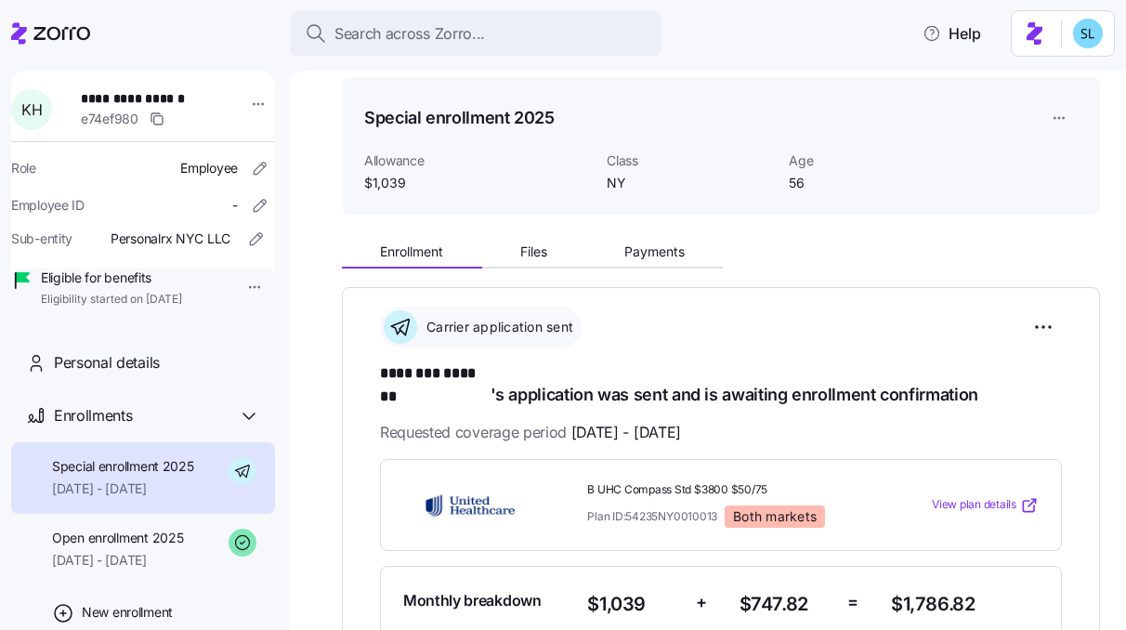
scroll to position [44, 0]
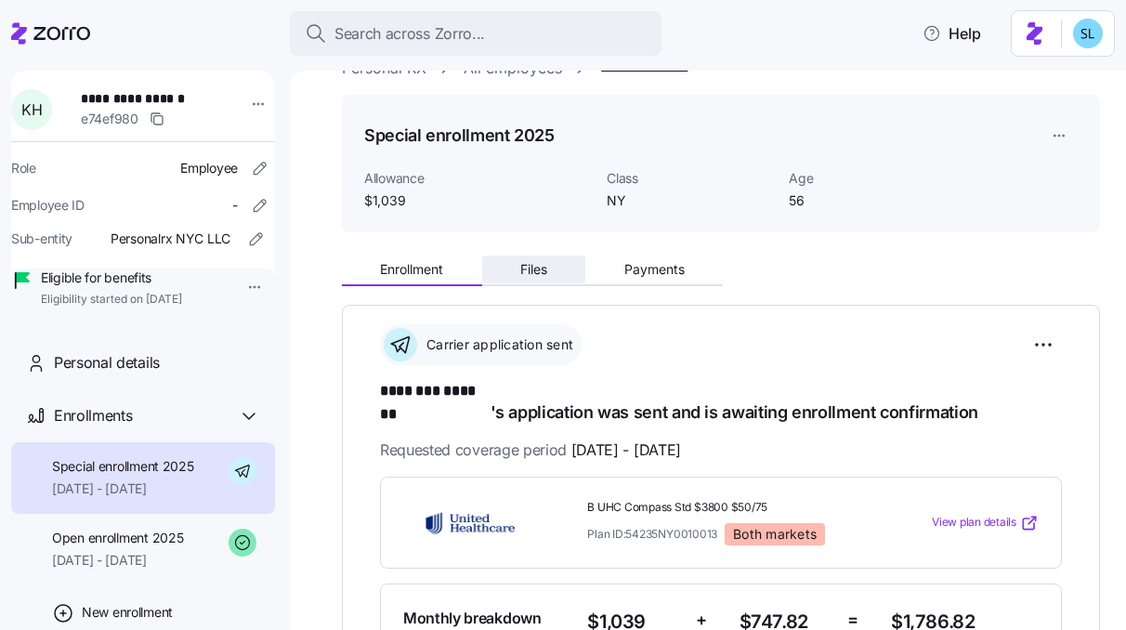
click at [572, 274] on button "Files" at bounding box center [534, 270] width 104 height 28
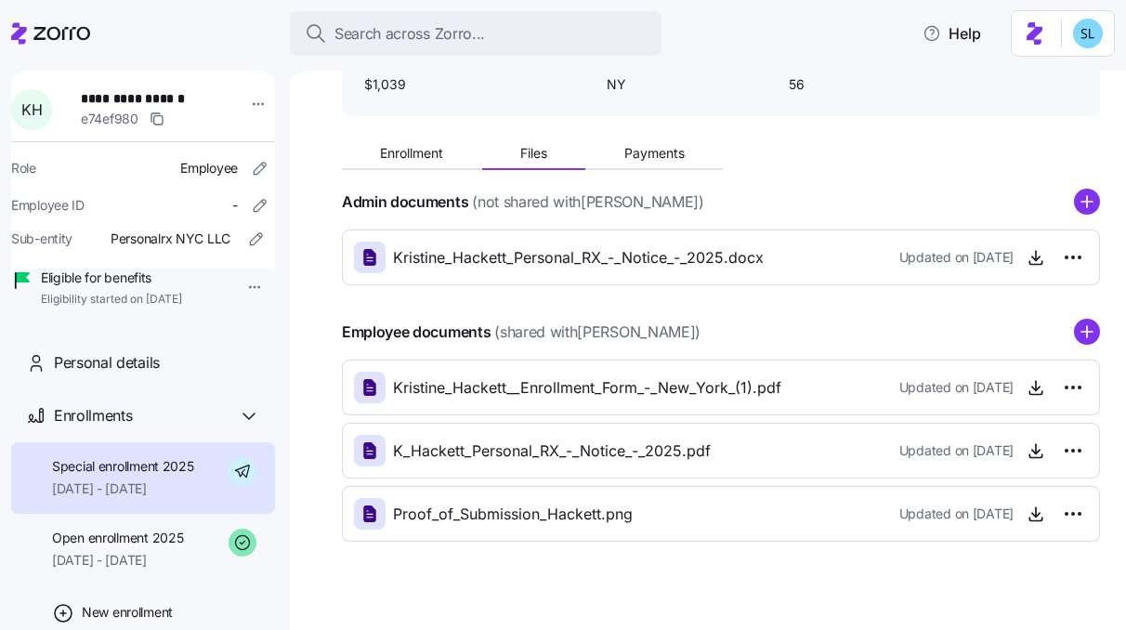
scroll to position [183, 0]
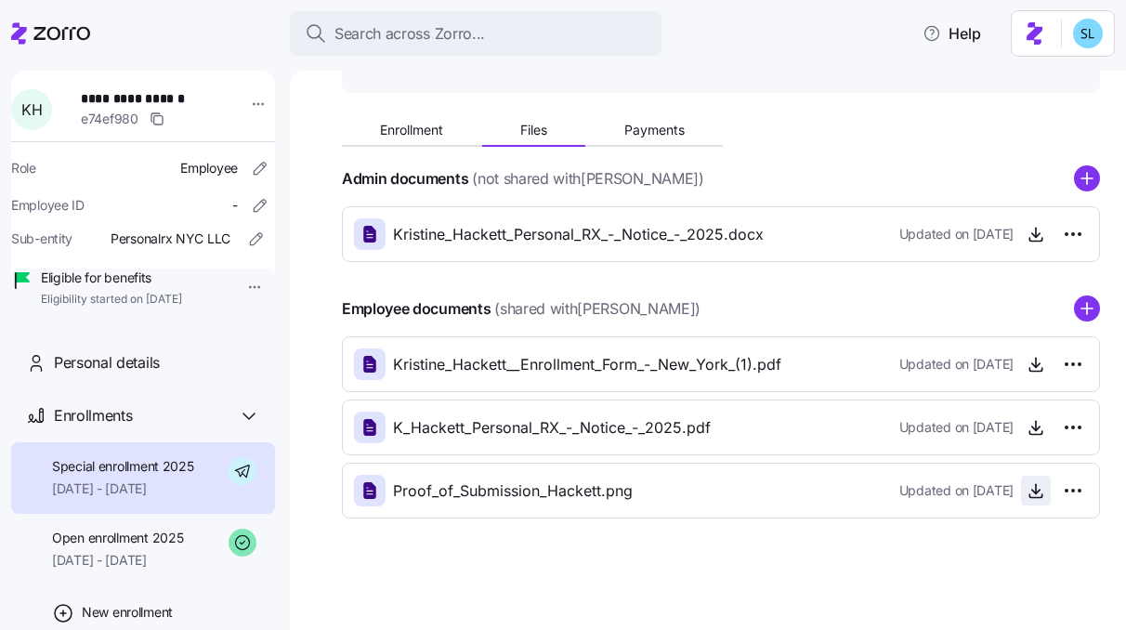
click at [1027, 495] on icon "button" at bounding box center [1036, 490] width 19 height 19
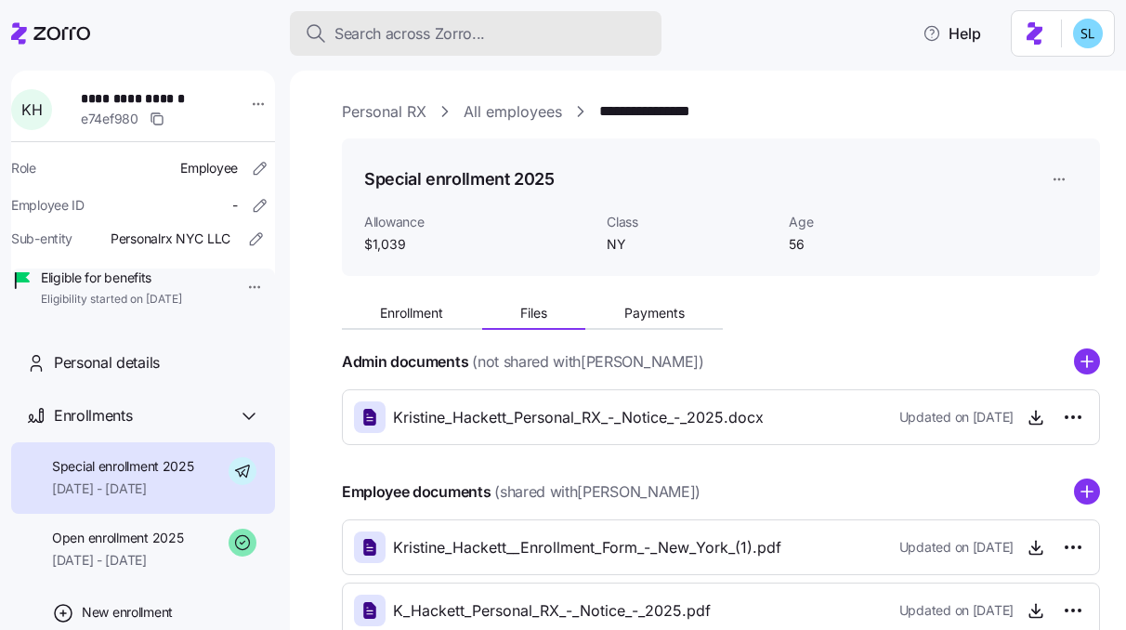
click at [412, 22] on span "Search across Zorro..." at bounding box center [410, 33] width 151 height 23
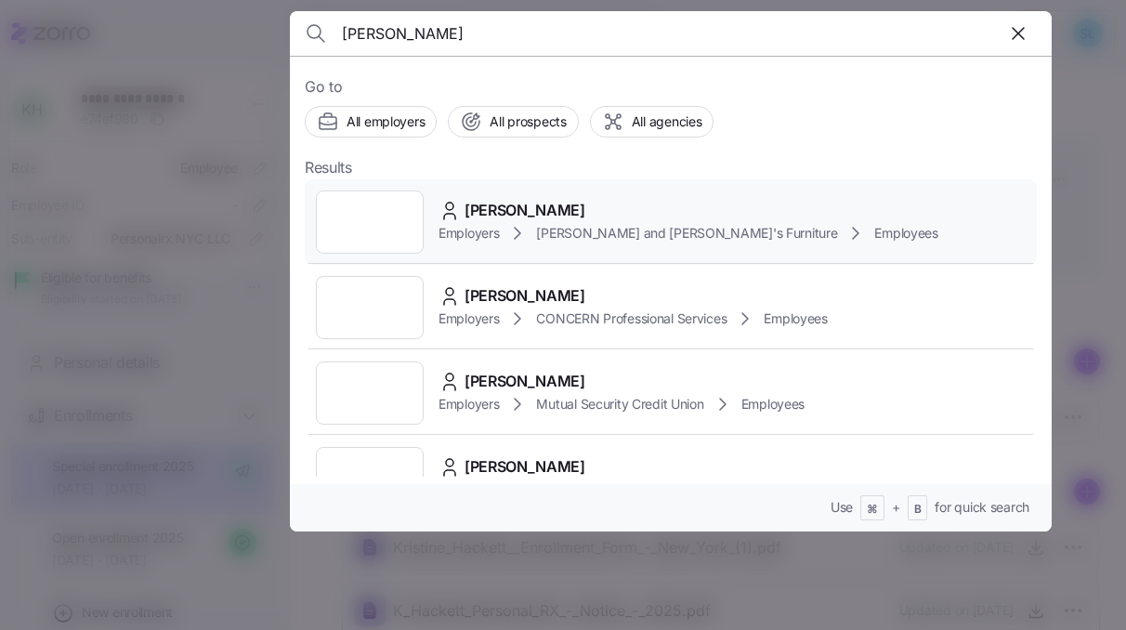
type input "[PERSON_NAME]"
click at [531, 186] on div "[PERSON_NAME] Employers [PERSON_NAME] and [PERSON_NAME]'s Furniture Employees" at bounding box center [671, 221] width 732 height 85
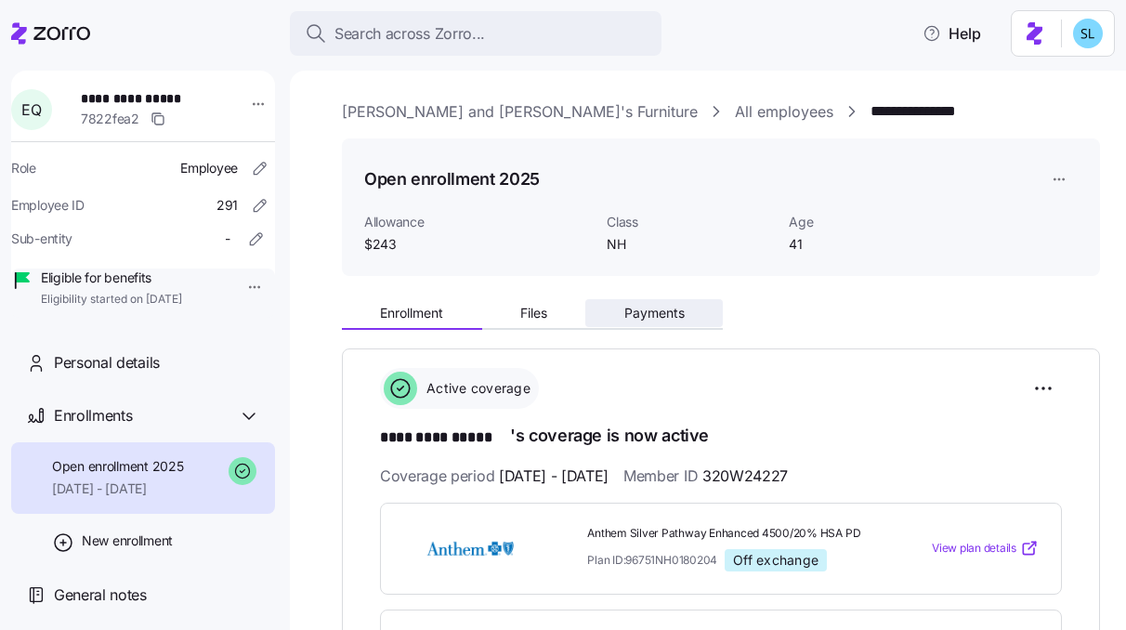
click at [682, 307] on span "Payments" at bounding box center [654, 313] width 60 height 13
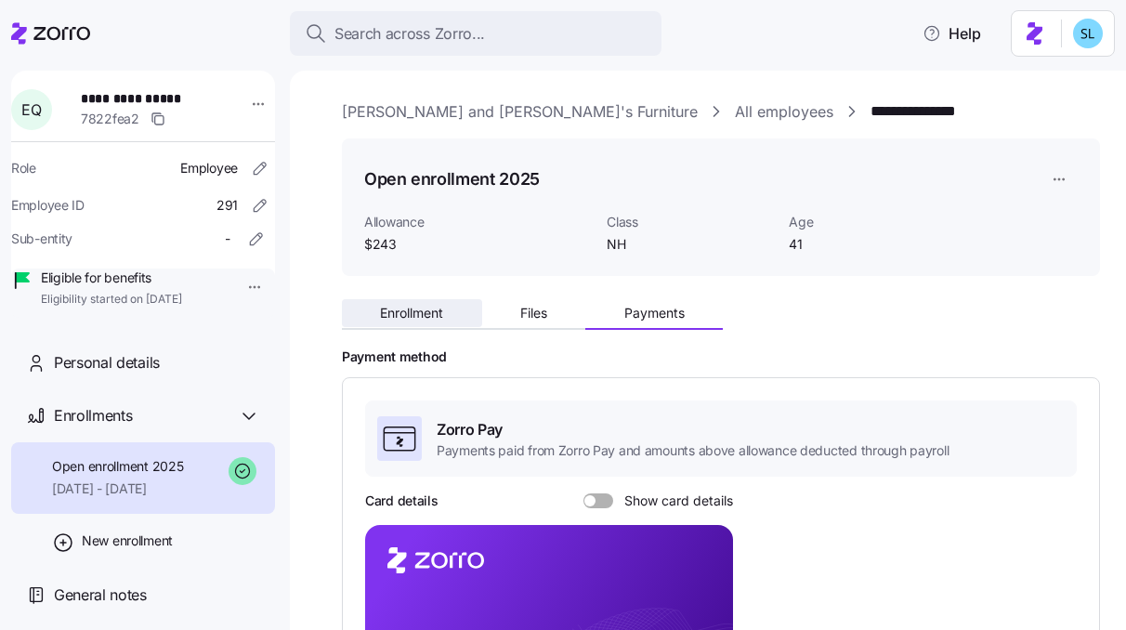
click at [454, 312] on button "Enrollment" at bounding box center [412, 313] width 140 height 28
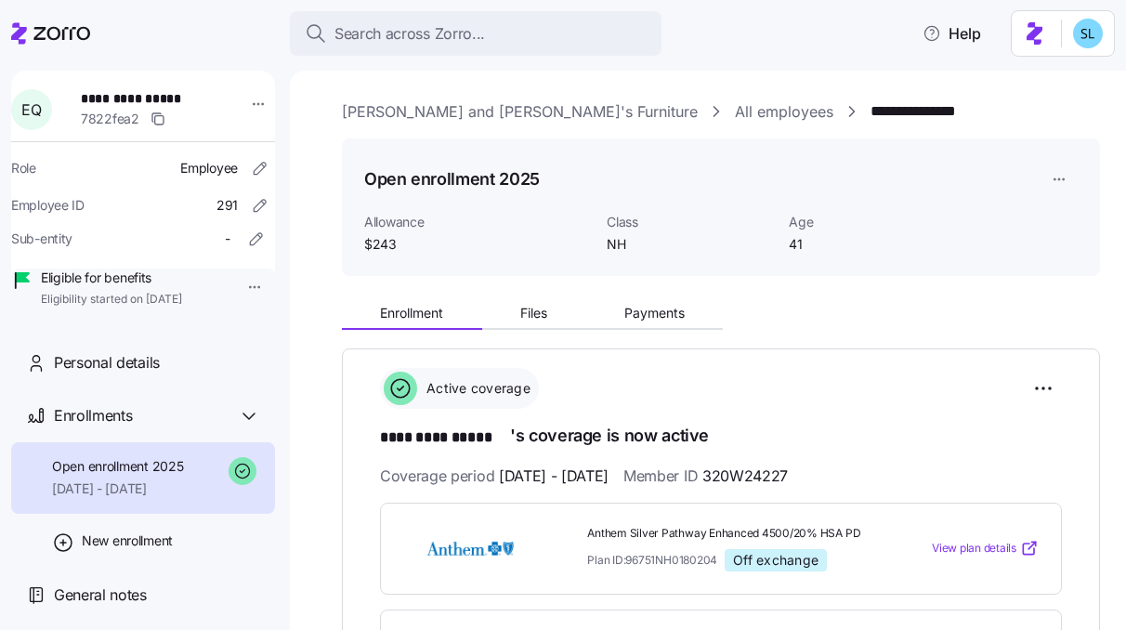
click at [613, 7] on div "Search across Zorro... Help" at bounding box center [563, 33] width 1104 height 52
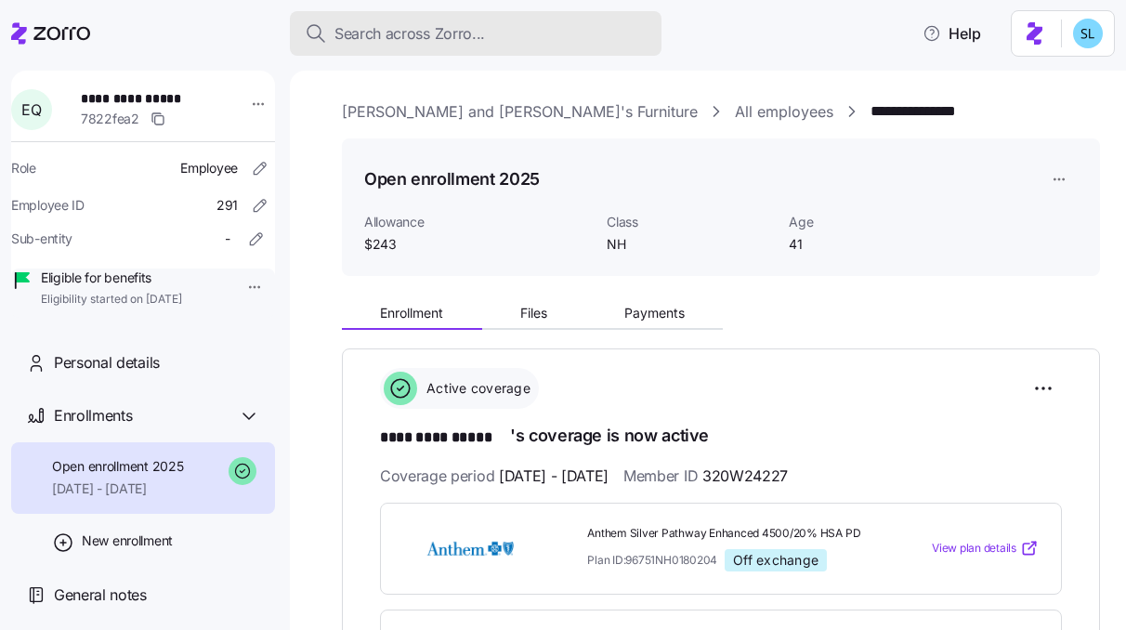
click at [587, 53] on button "Search across Zorro..." at bounding box center [476, 33] width 372 height 45
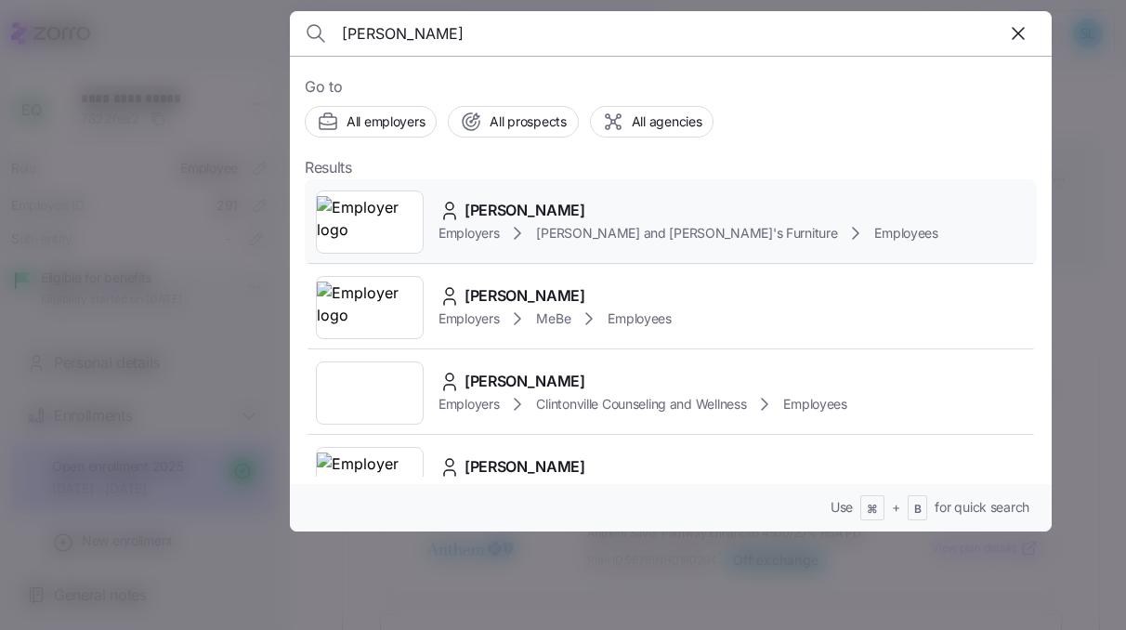
type input "[PERSON_NAME]"
click at [585, 205] on span "[PERSON_NAME]" at bounding box center [525, 210] width 121 height 23
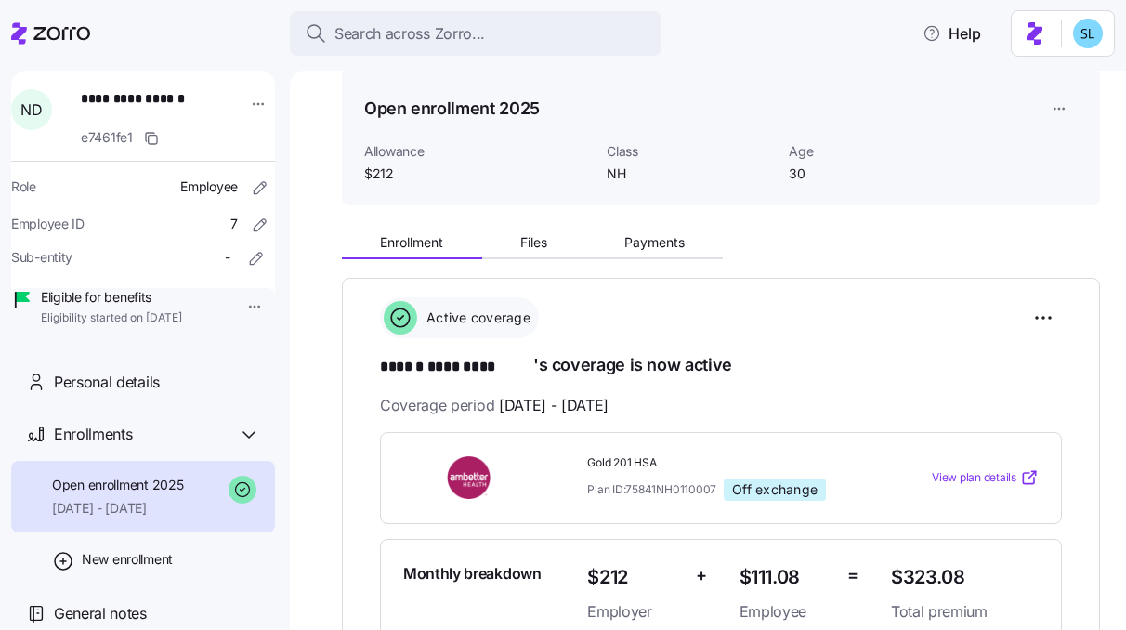
scroll to position [47, 0]
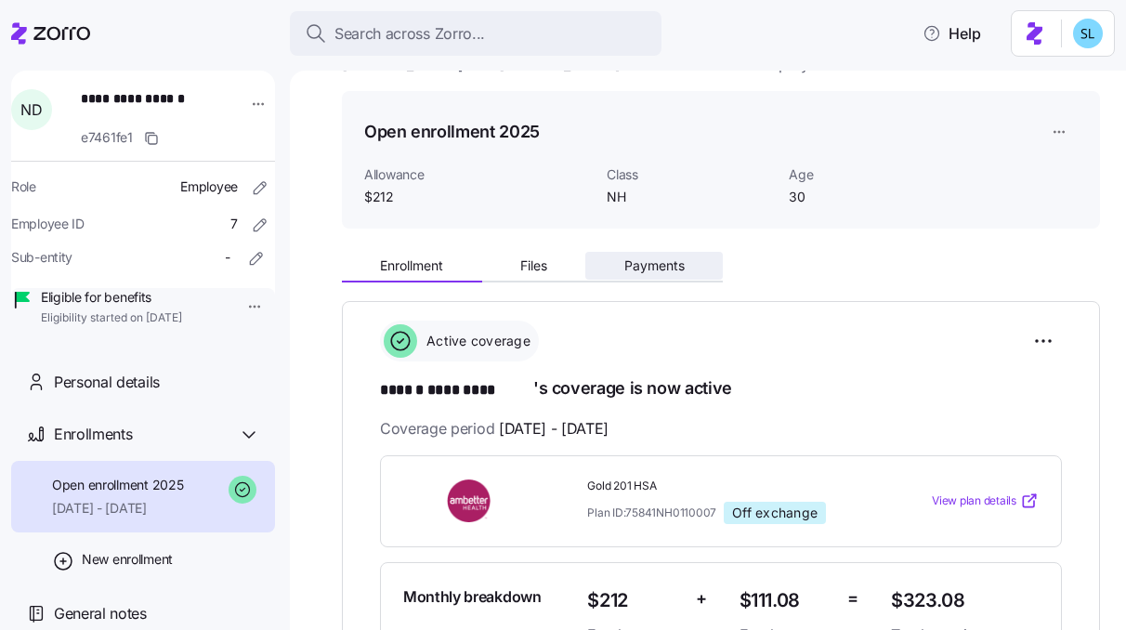
click at [668, 262] on span "Payments" at bounding box center [654, 265] width 60 height 13
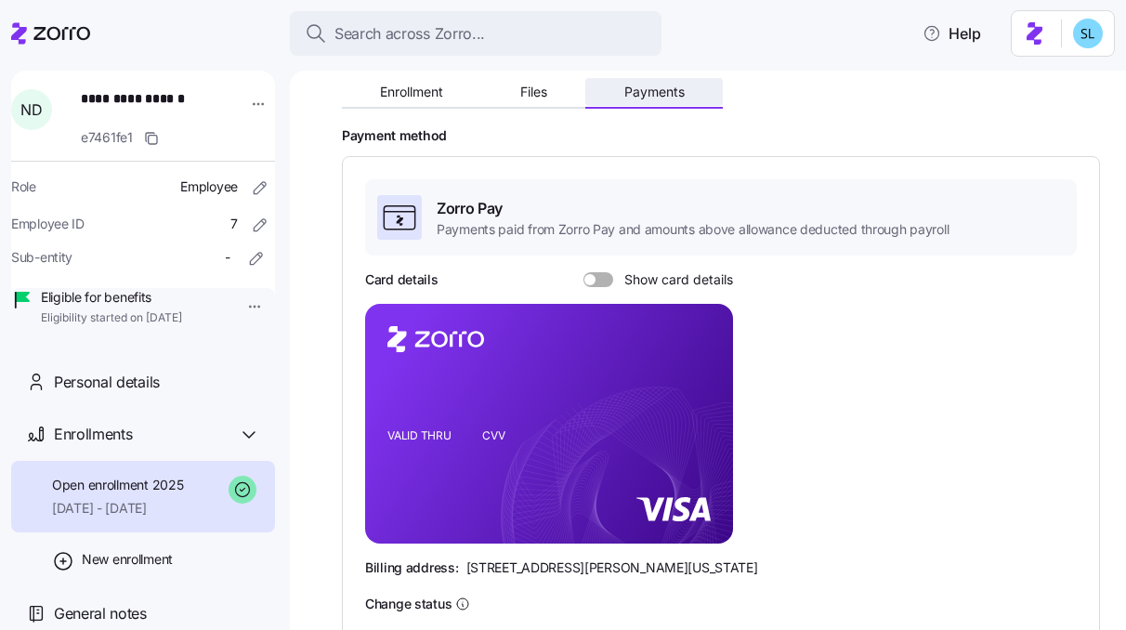
scroll to position [129, 0]
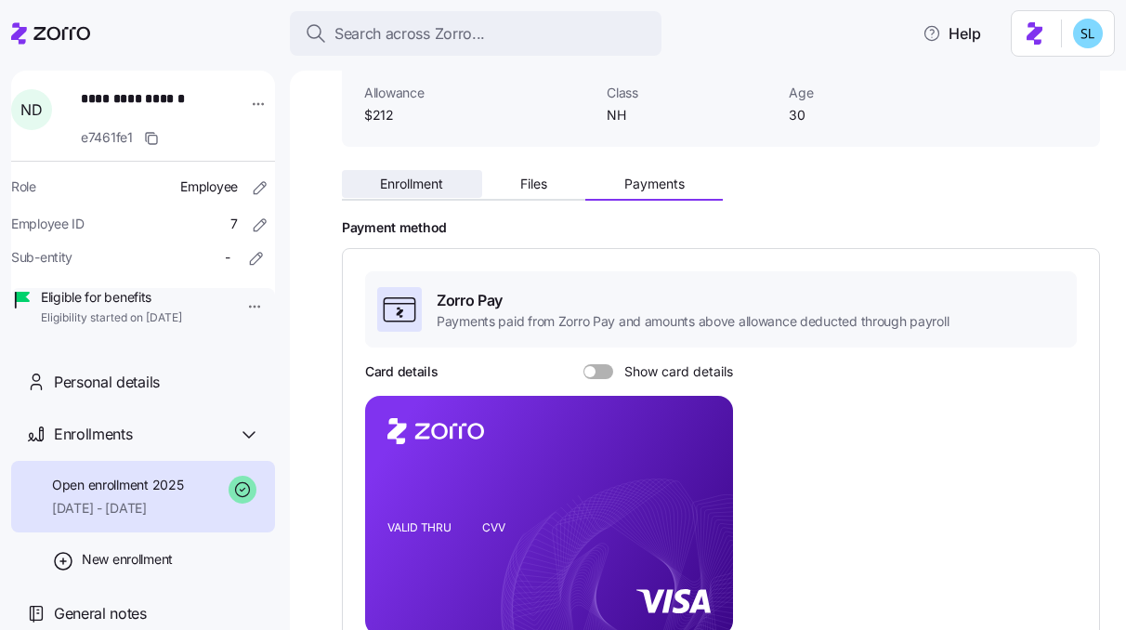
click at [428, 187] on span "Enrollment" at bounding box center [411, 183] width 63 height 13
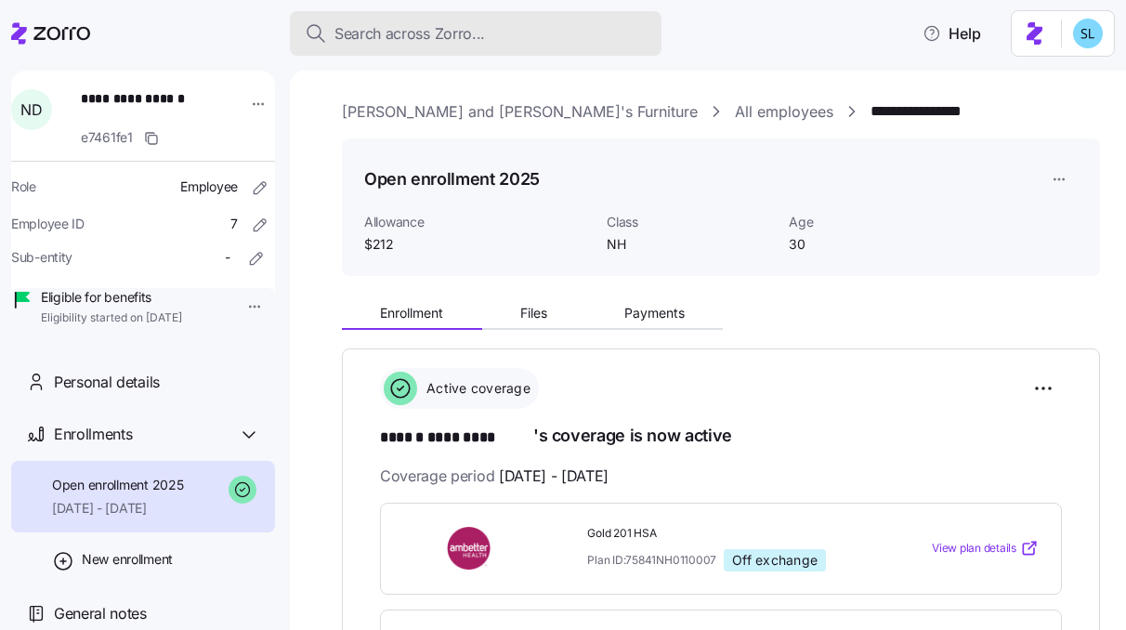
click at [540, 45] on div "Search across Zorro..." at bounding box center [476, 33] width 342 height 23
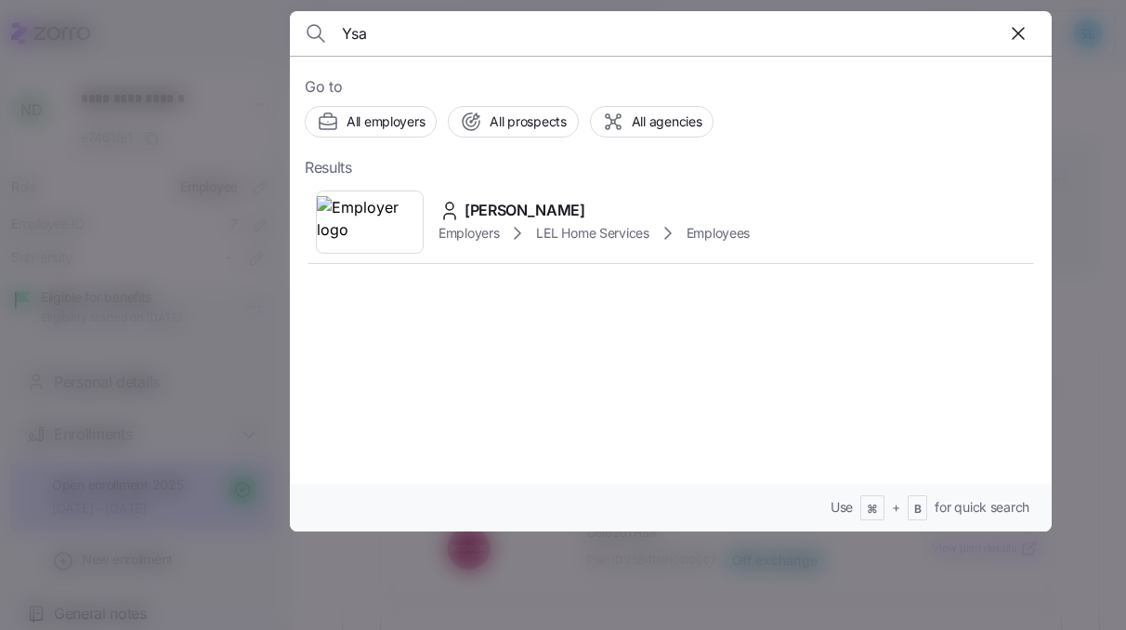
type input "Ysa"
click at [583, 200] on div "[PERSON_NAME]" at bounding box center [594, 210] width 311 height 23
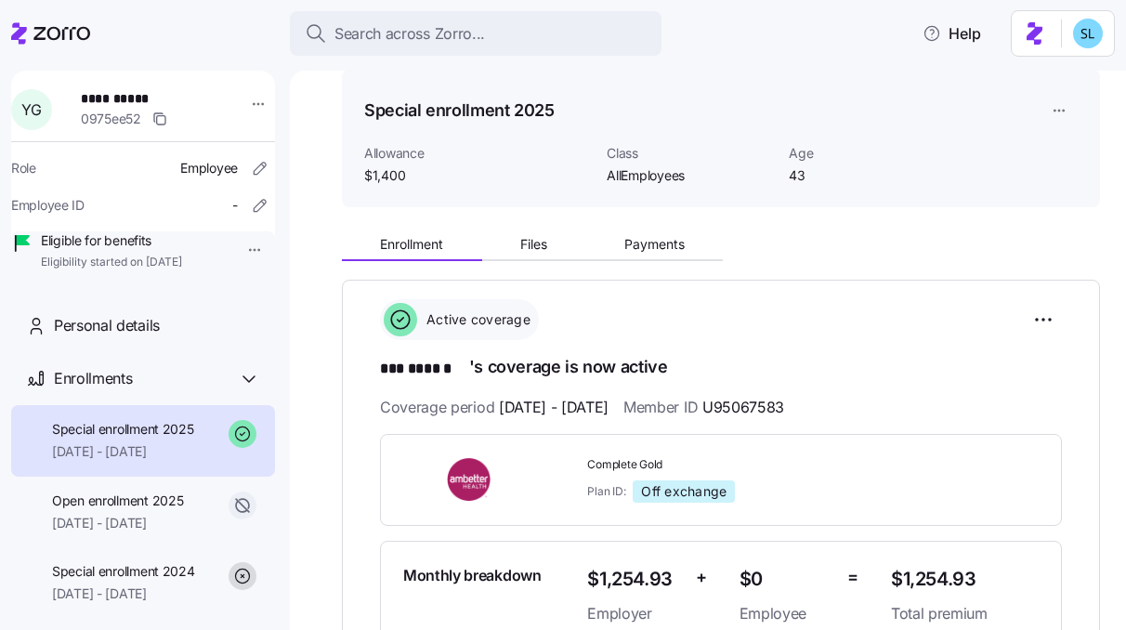
scroll to position [21, 0]
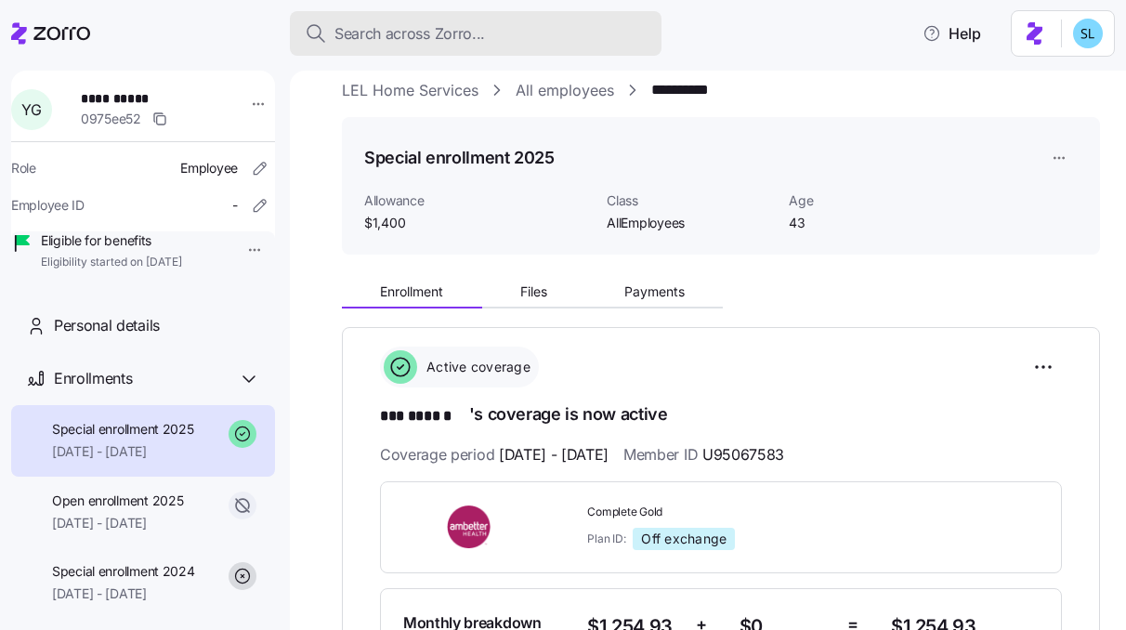
click at [530, 30] on div "Search across Zorro..." at bounding box center [476, 33] width 342 height 23
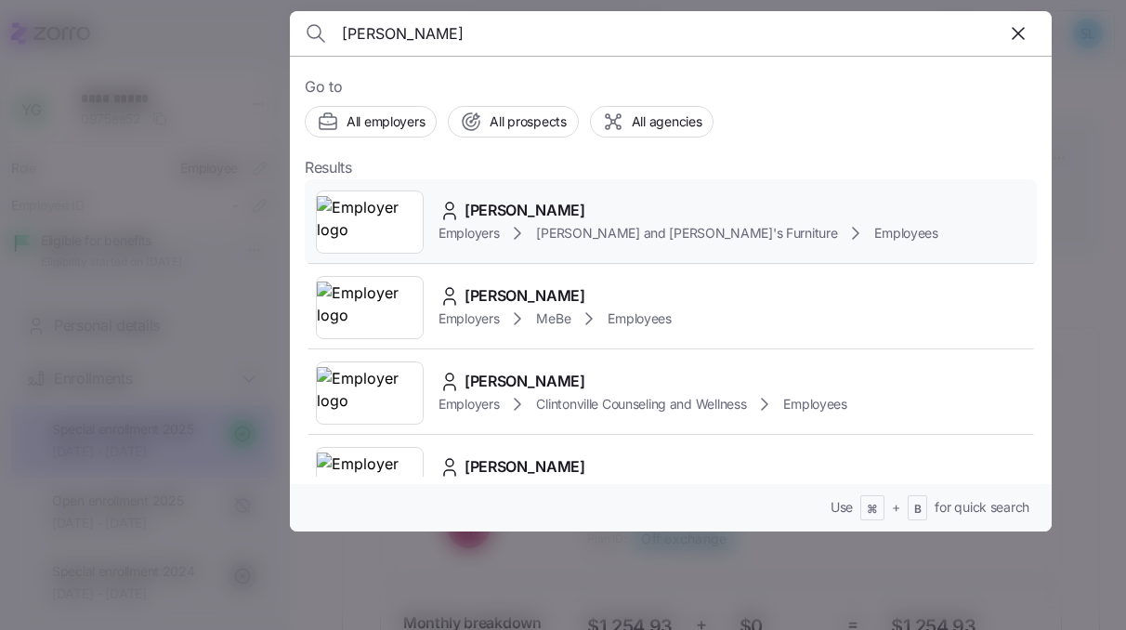
type input "[PERSON_NAME]"
click at [617, 196] on div "[PERSON_NAME] Employers [PERSON_NAME] and [PERSON_NAME]'s Furniture Employees" at bounding box center [671, 221] width 732 height 85
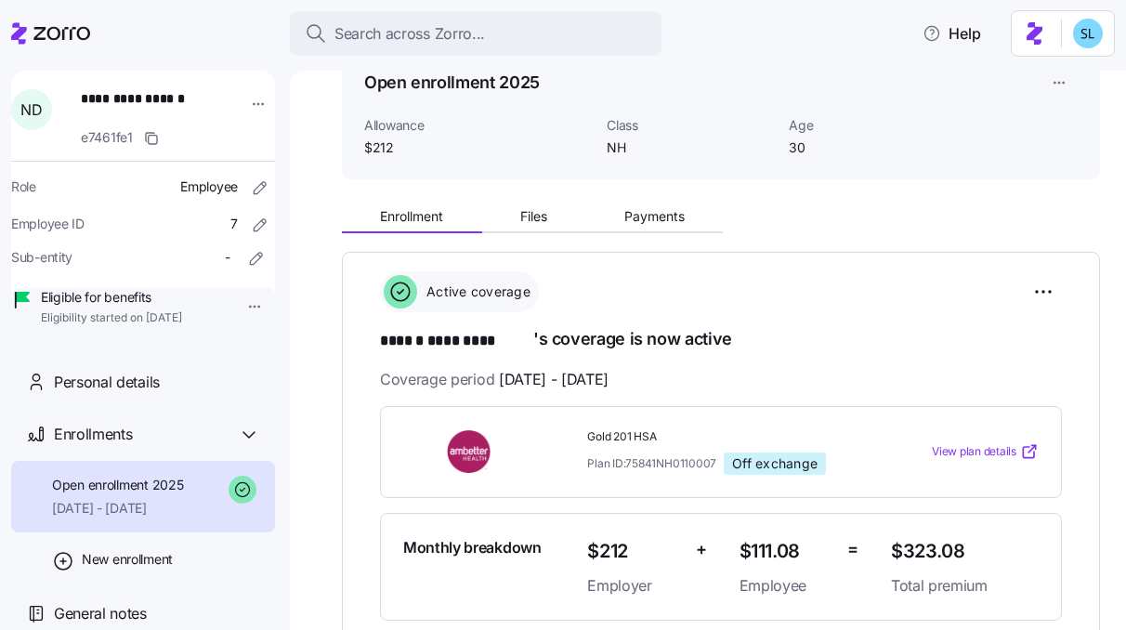
scroll to position [99, 0]
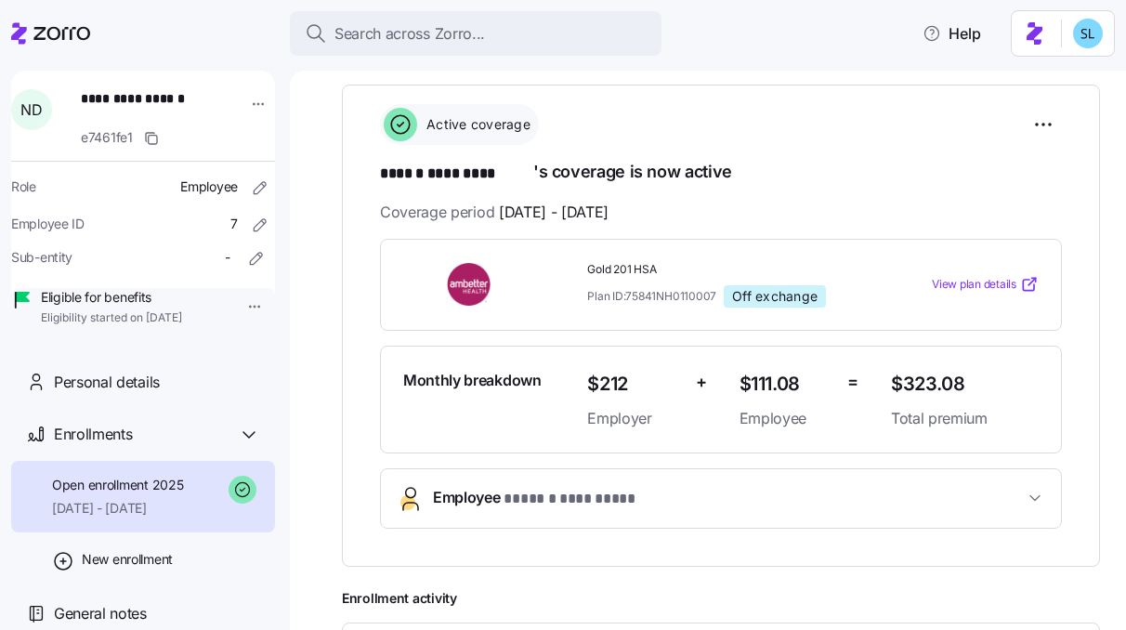
click at [662, 518] on button "Employee * ****** ********* *" at bounding box center [721, 498] width 680 height 59
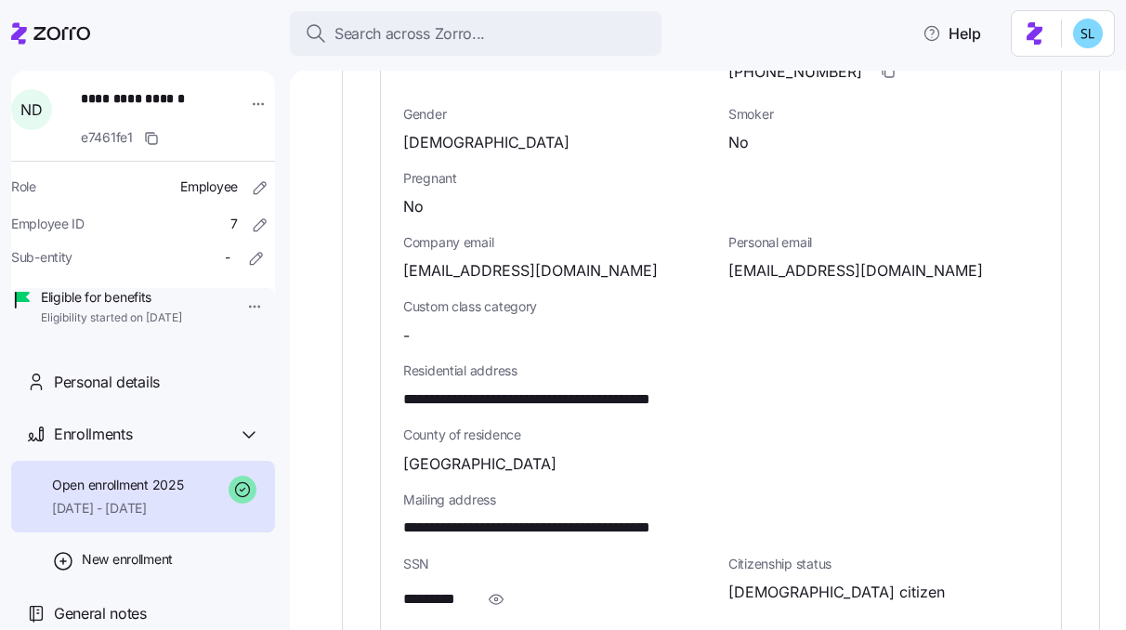
scroll to position [886, 0]
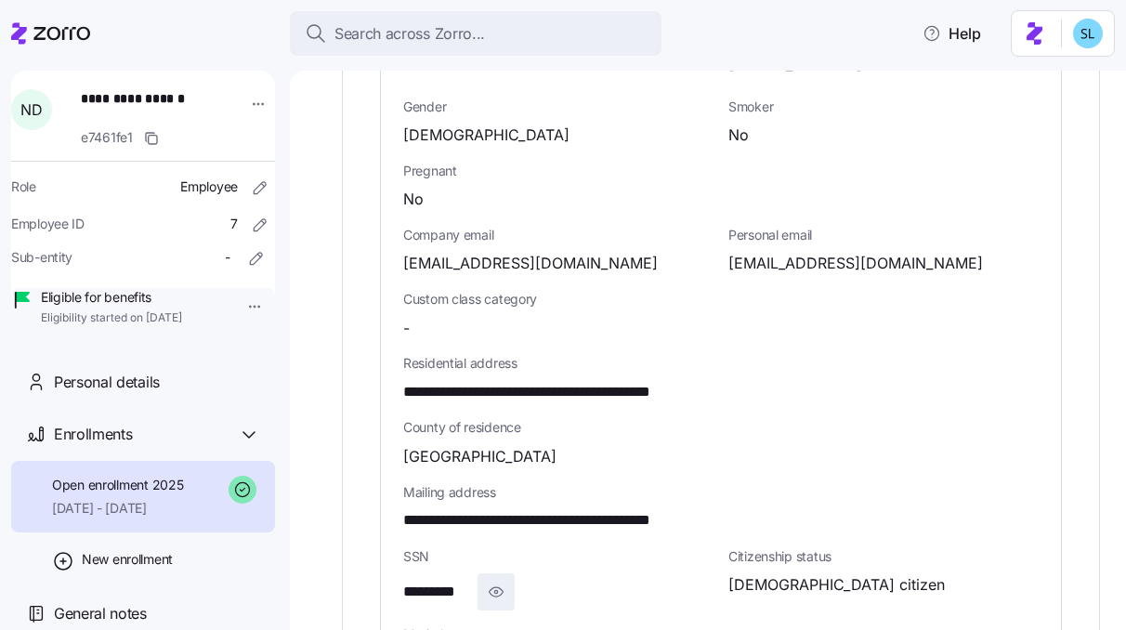
click at [488, 584] on icon "button" at bounding box center [496, 592] width 19 height 22
click at [462, 592] on span "**********" at bounding box center [449, 592] width 93 height 23
copy span "****"
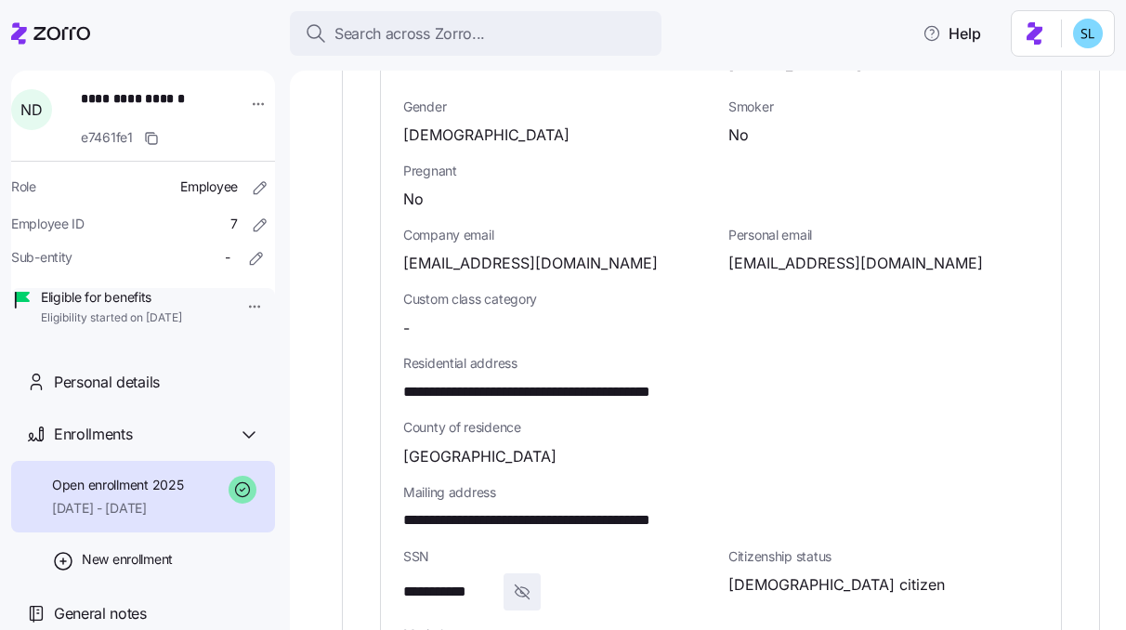
click at [654, 384] on span "**********" at bounding box center [573, 392] width 340 height 23
copy span "*****"
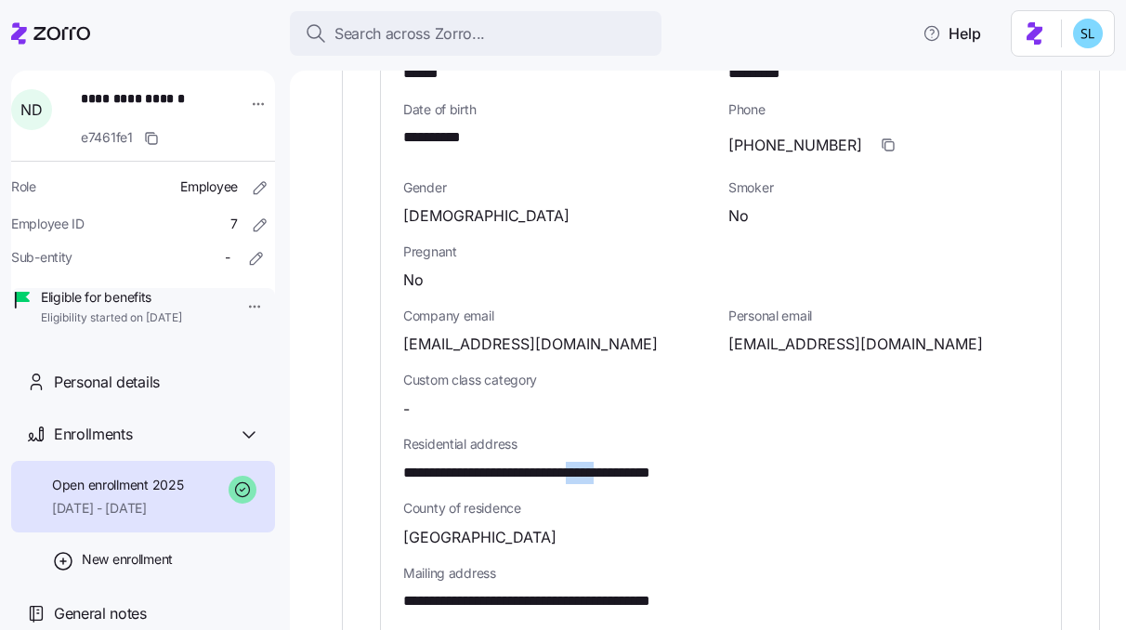
scroll to position [787, 0]
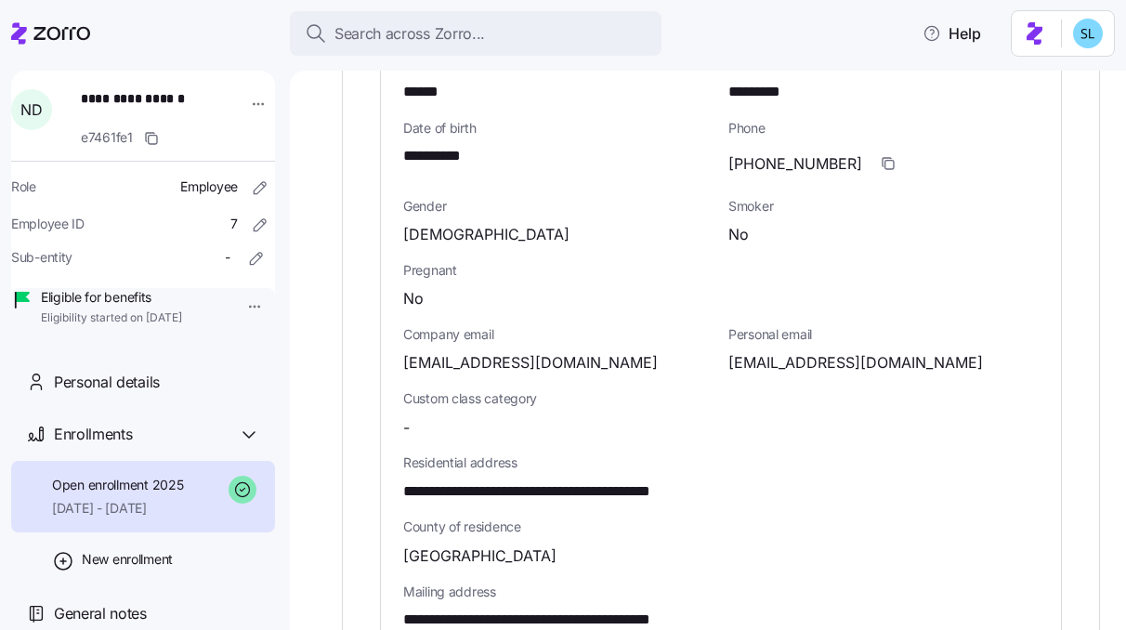
click at [459, 151] on span "**********" at bounding box center [441, 156] width 77 height 23
copy span "****"
click at [610, 243] on div "[DEMOGRAPHIC_DATA]" at bounding box center [558, 234] width 310 height 23
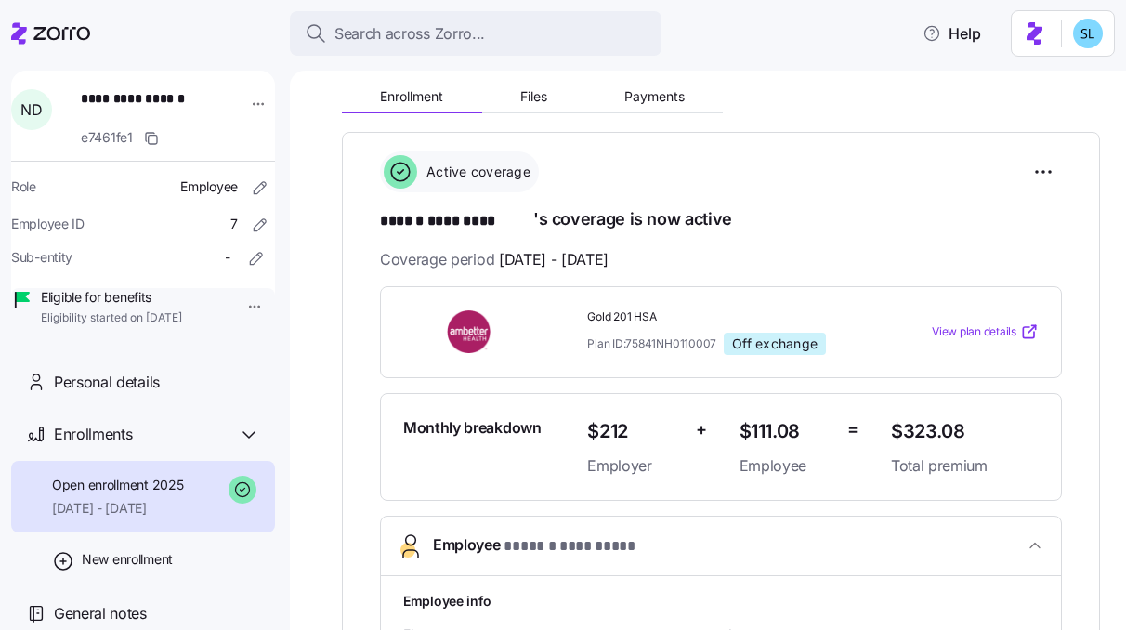
scroll to position [247, 0]
